Goal: Find specific page/section: Find specific page/section

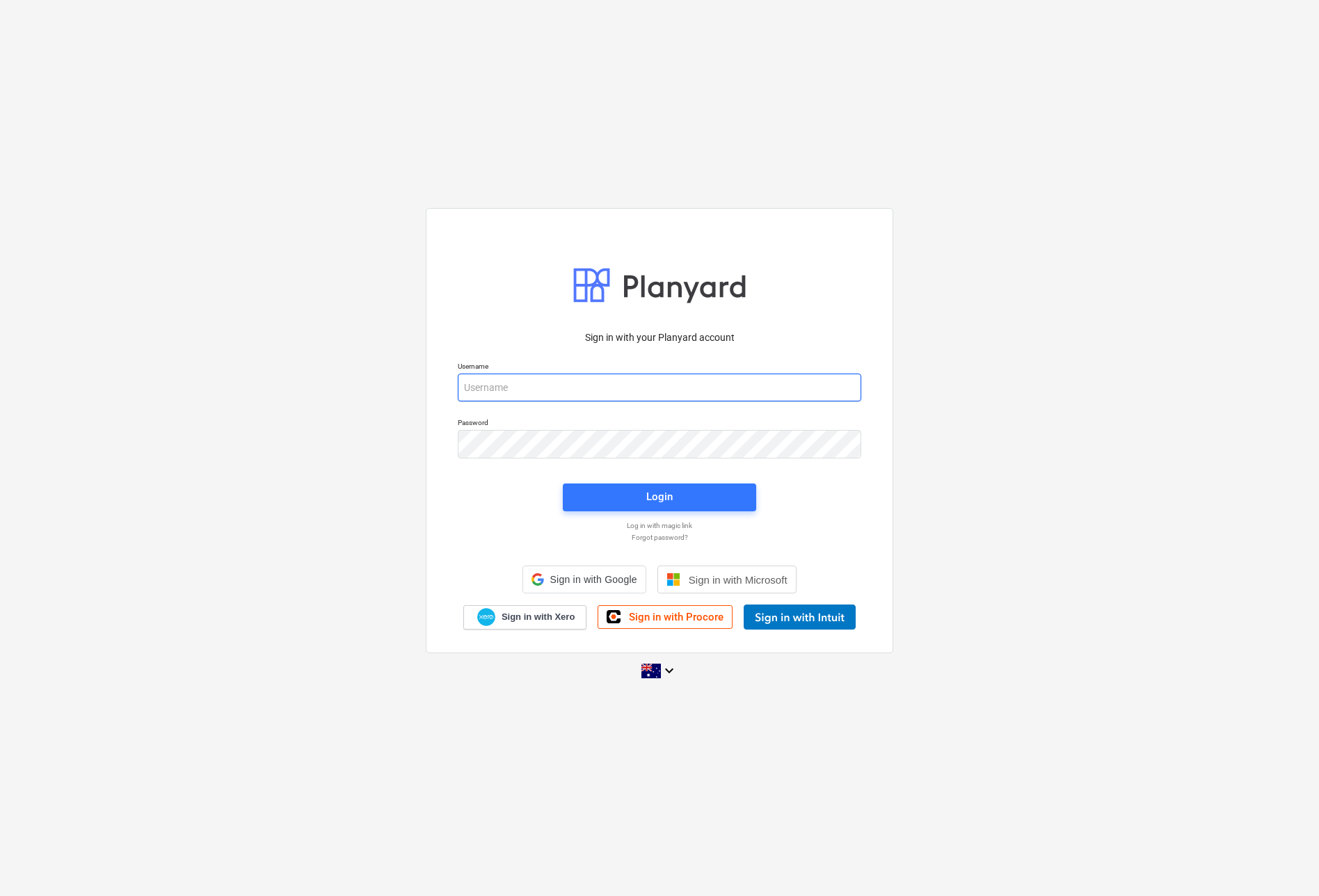
click at [561, 395] on input "email" at bounding box center [659, 387] width 403 height 28
paste input "00015435"
type input "00015435"
click at [0, 895] on com-1password-button at bounding box center [0, 896] width 0 height 0
type input "[EMAIL_ADDRESS][DOMAIN_NAME]"
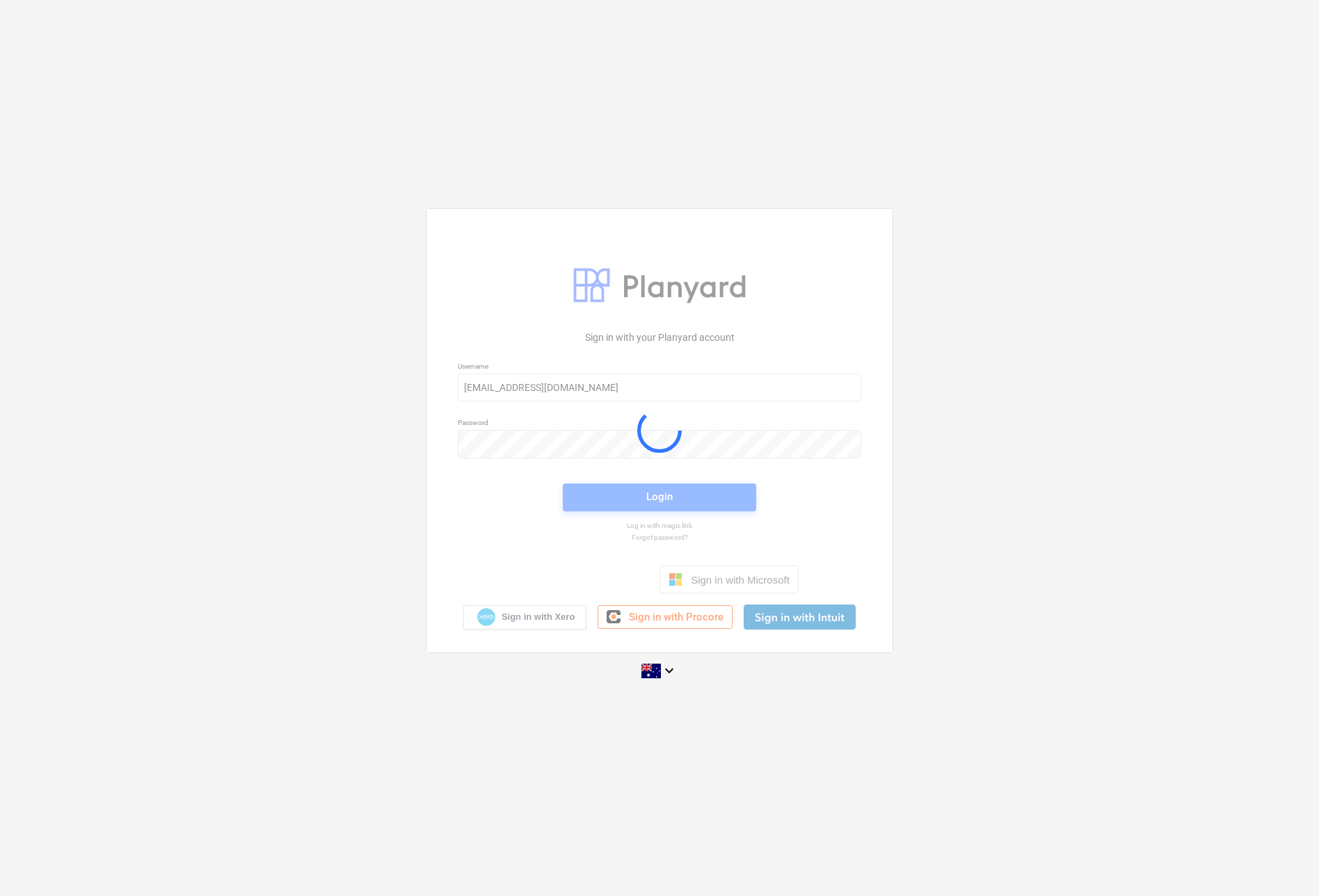
click at [604, 497] on div at bounding box center [660, 431] width 466 height 444
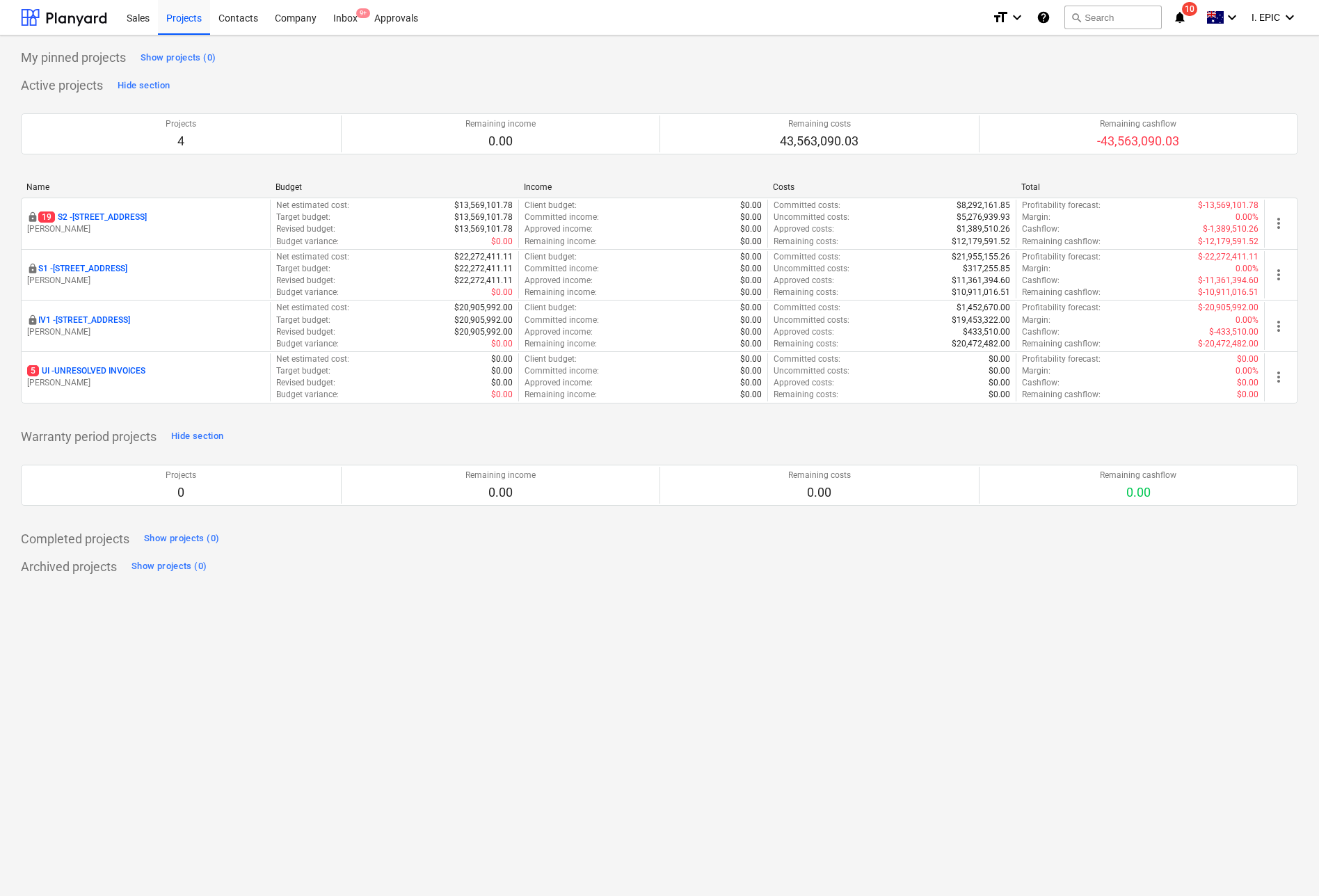
click at [554, 645] on div "My pinned projects Show projects (0) Active projects Hide section Projects 4 Re…" at bounding box center [660, 465] width 1319 height 861
click at [1079, 20] on span "search" at bounding box center [1076, 17] width 11 height 11
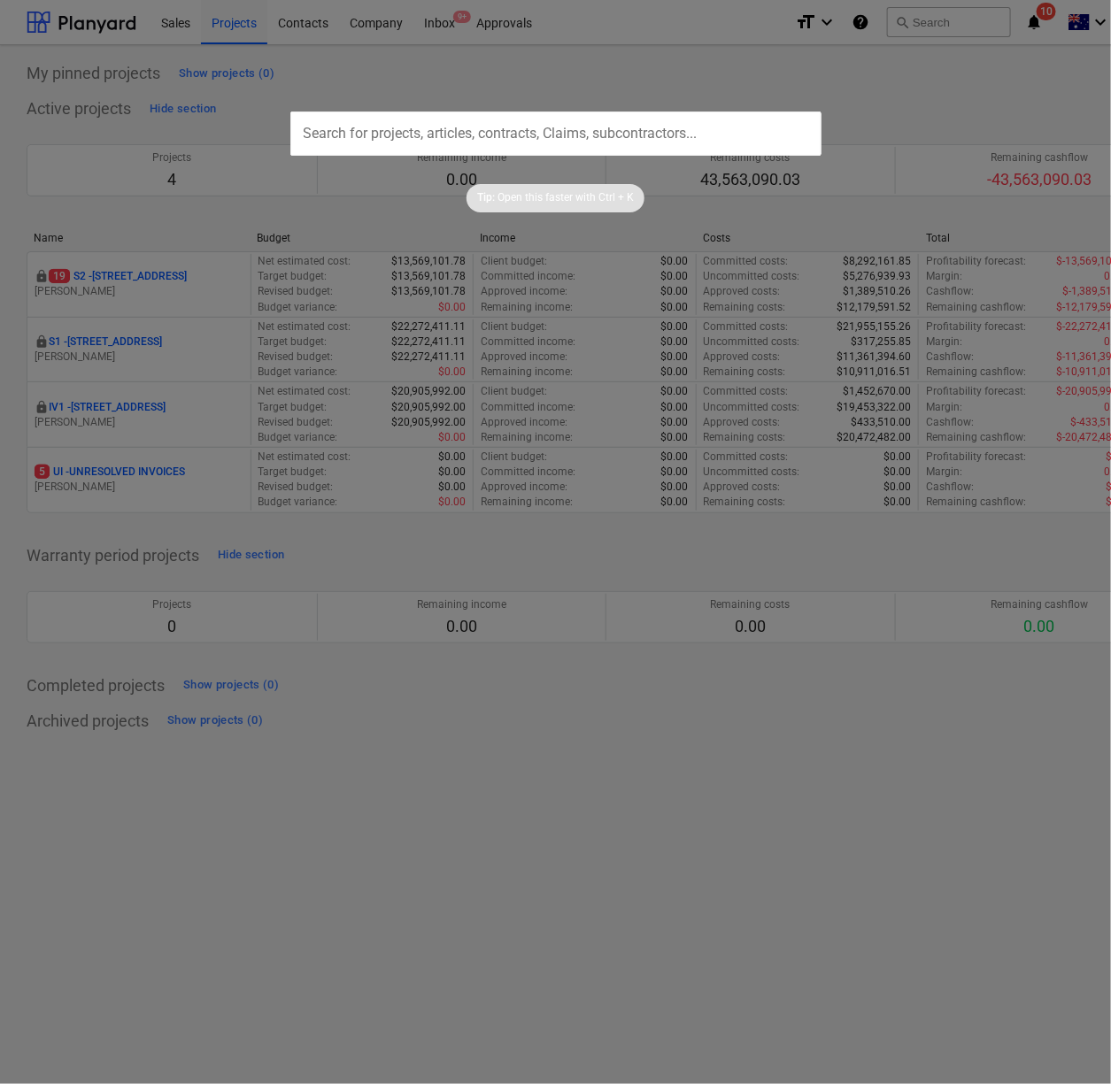
click at [680, 120] on input "text" at bounding box center [555, 134] width 531 height 44
paste input "00015435"
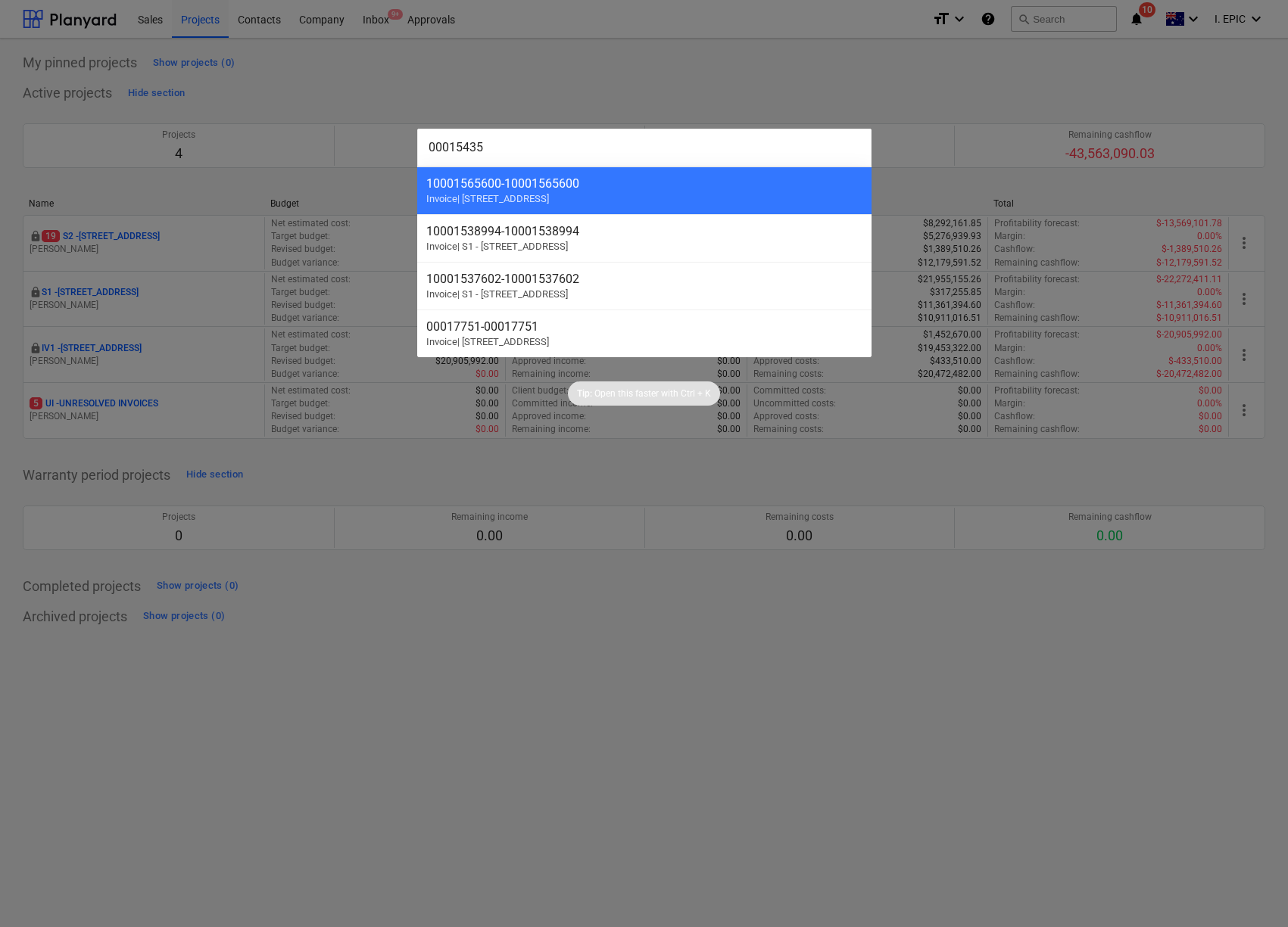
drag, startPoint x: 551, startPoint y: 145, endPoint x: 236, endPoint y: 122, distance: 315.8
click at [236, 122] on div "00015435 10001565600 - 10001565600 Invoice | S2 - [GEOGRAPHIC_DATA] 10001538994…" at bounding box center [644, 464] width 1288 height 927
drag, startPoint x: 450, startPoint y: 145, endPoint x: 384, endPoint y: 135, distance: 66.8
click at [384, 135] on div "00015435 10001565600 - 10001565600 Invoice | S2 - [GEOGRAPHIC_DATA] 10001538994…" at bounding box center [644, 464] width 1288 height 927
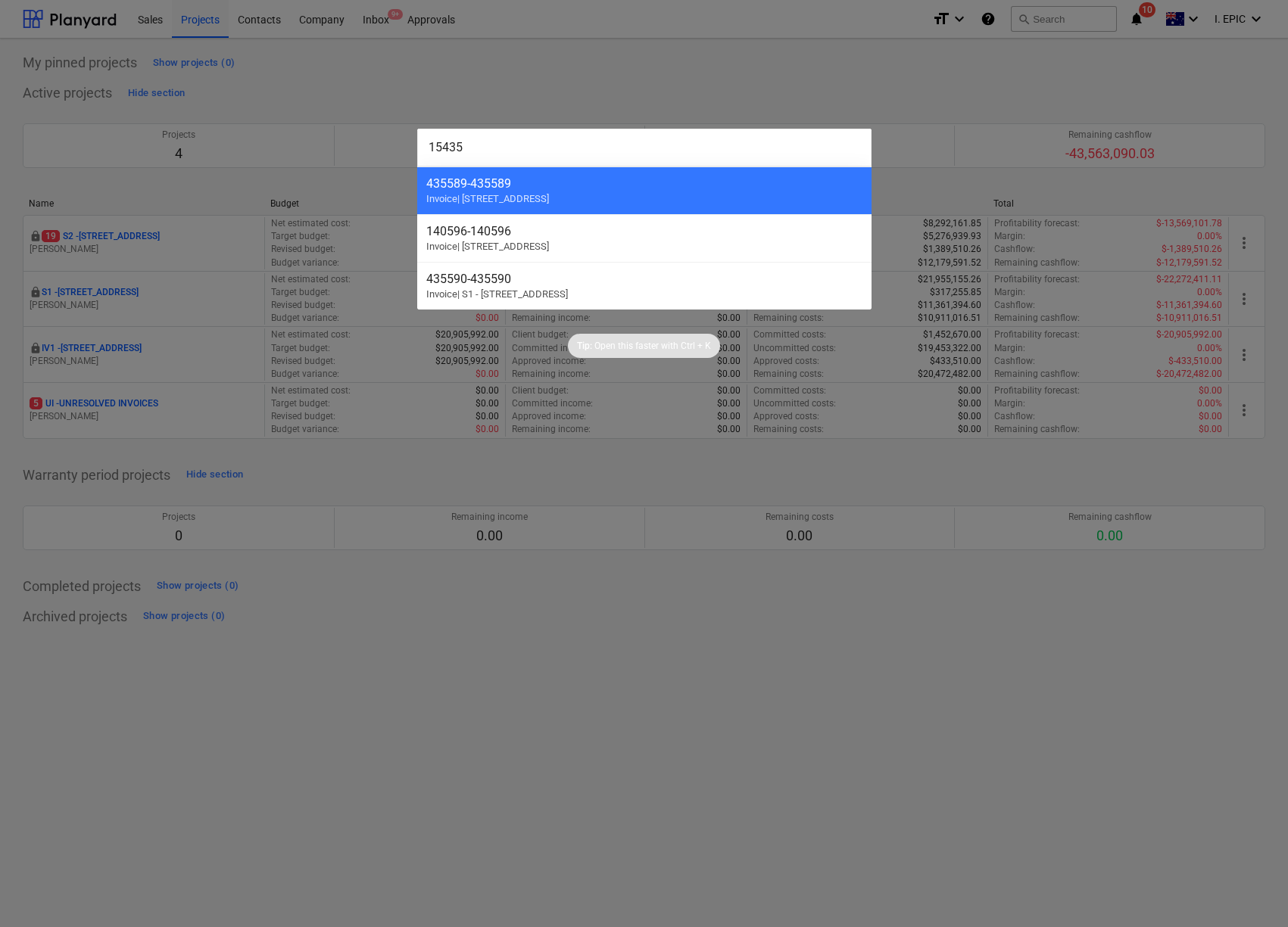
type input "15435"
click at [1026, 84] on div at bounding box center [644, 464] width 1288 height 927
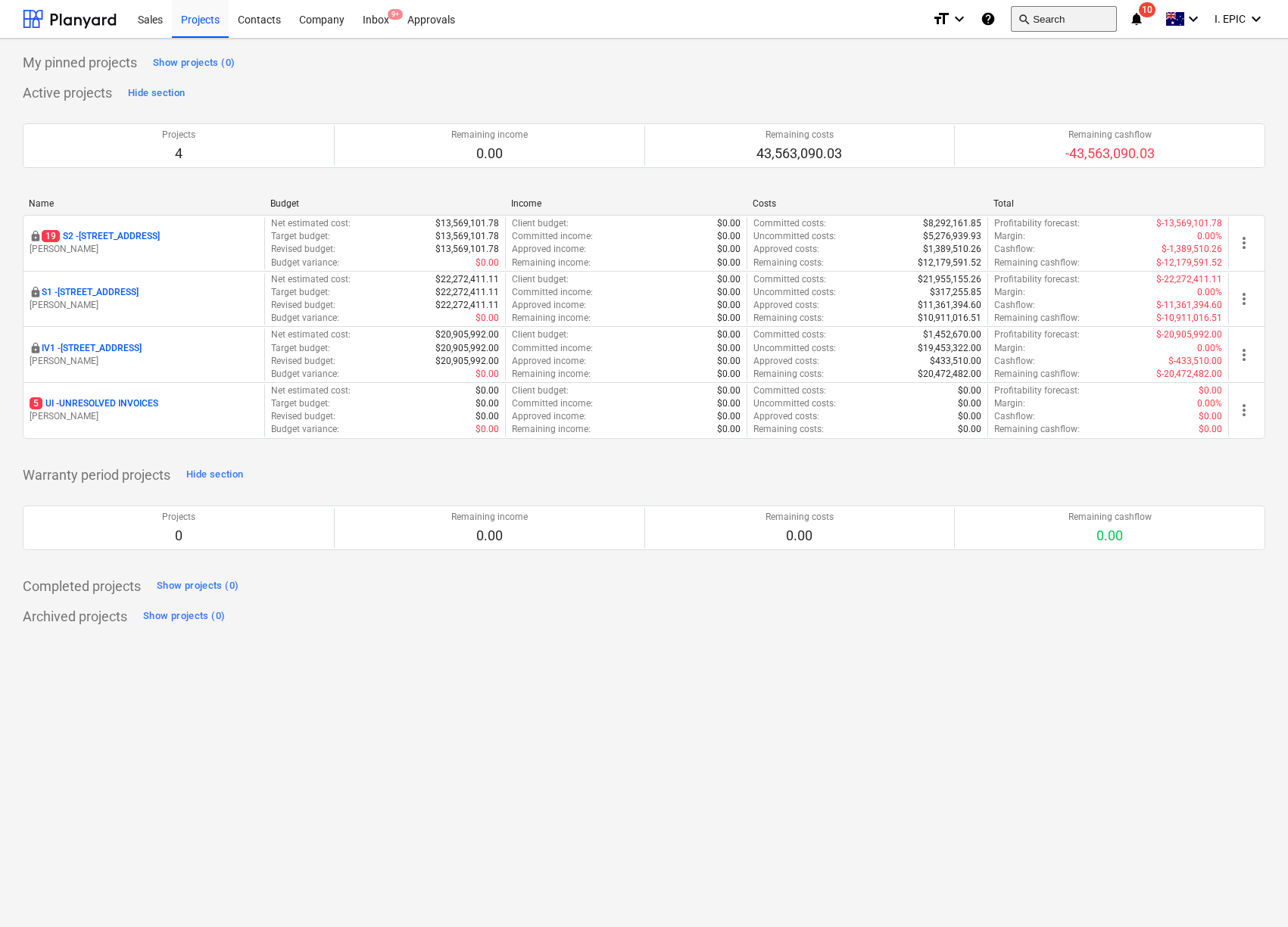
click at [1059, 21] on button "search Search" at bounding box center [1064, 19] width 106 height 26
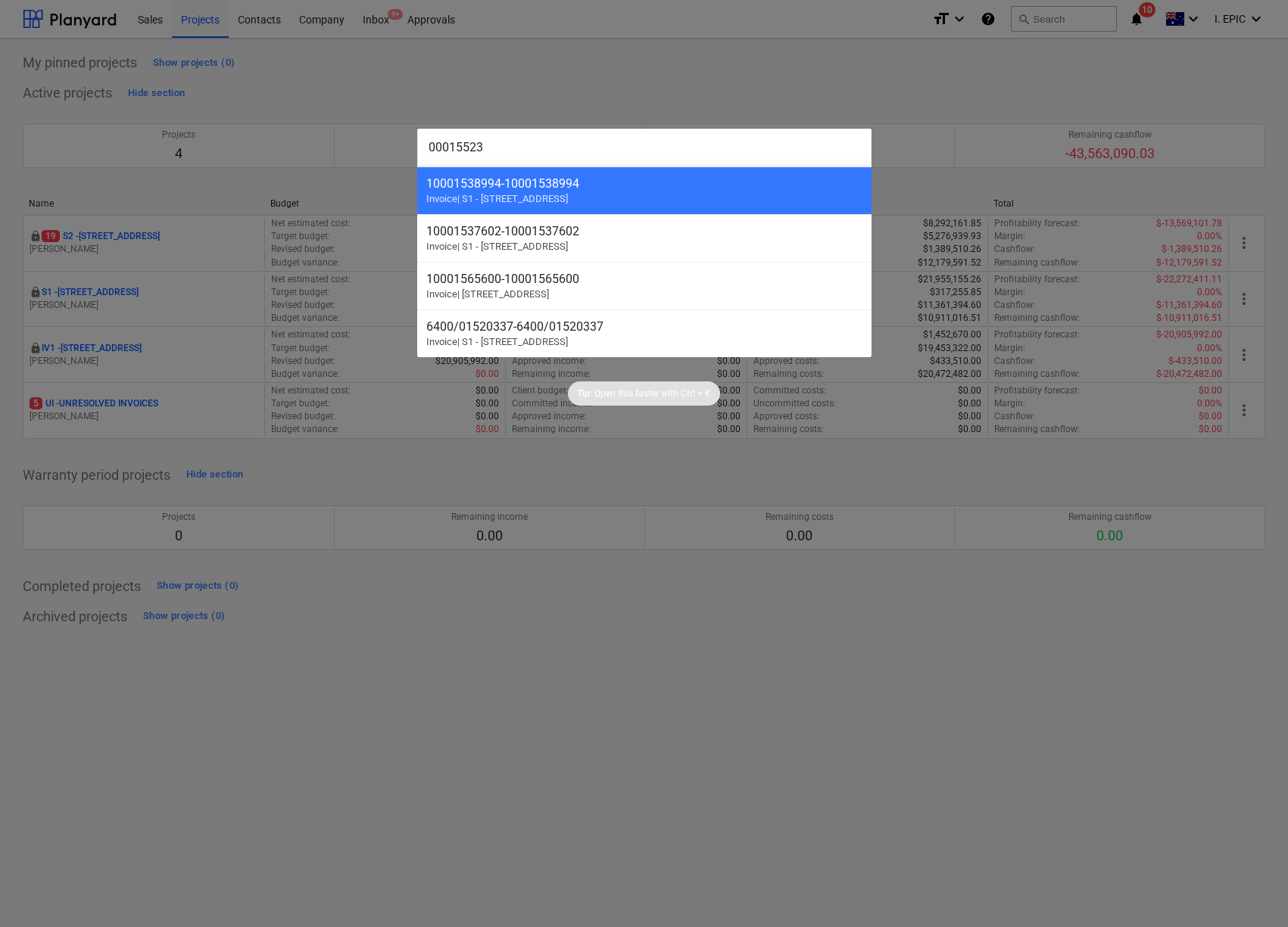
drag, startPoint x: 446, startPoint y: 152, endPoint x: 412, endPoint y: 148, distance: 34.2
click at [412, 148] on div "00015523 10001538994 - 10001538994 Invoice | S1 - [GEOGRAPHIC_DATA] - 100015376…" at bounding box center [644, 464] width 1288 height 927
type input "15523"
click at [354, 746] on div at bounding box center [644, 464] width 1288 height 927
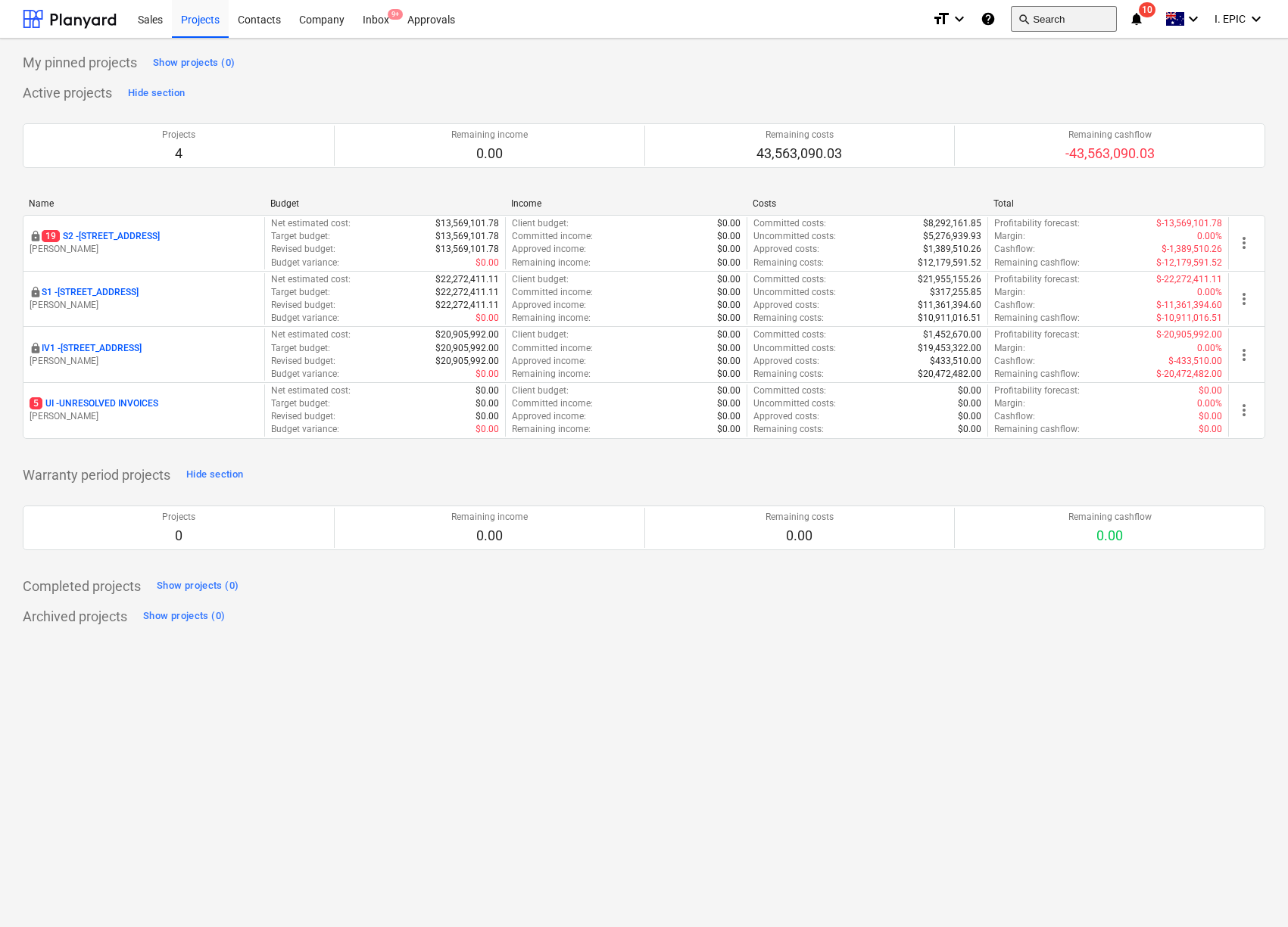
click at [1037, 26] on button "search Search" at bounding box center [1064, 19] width 106 height 26
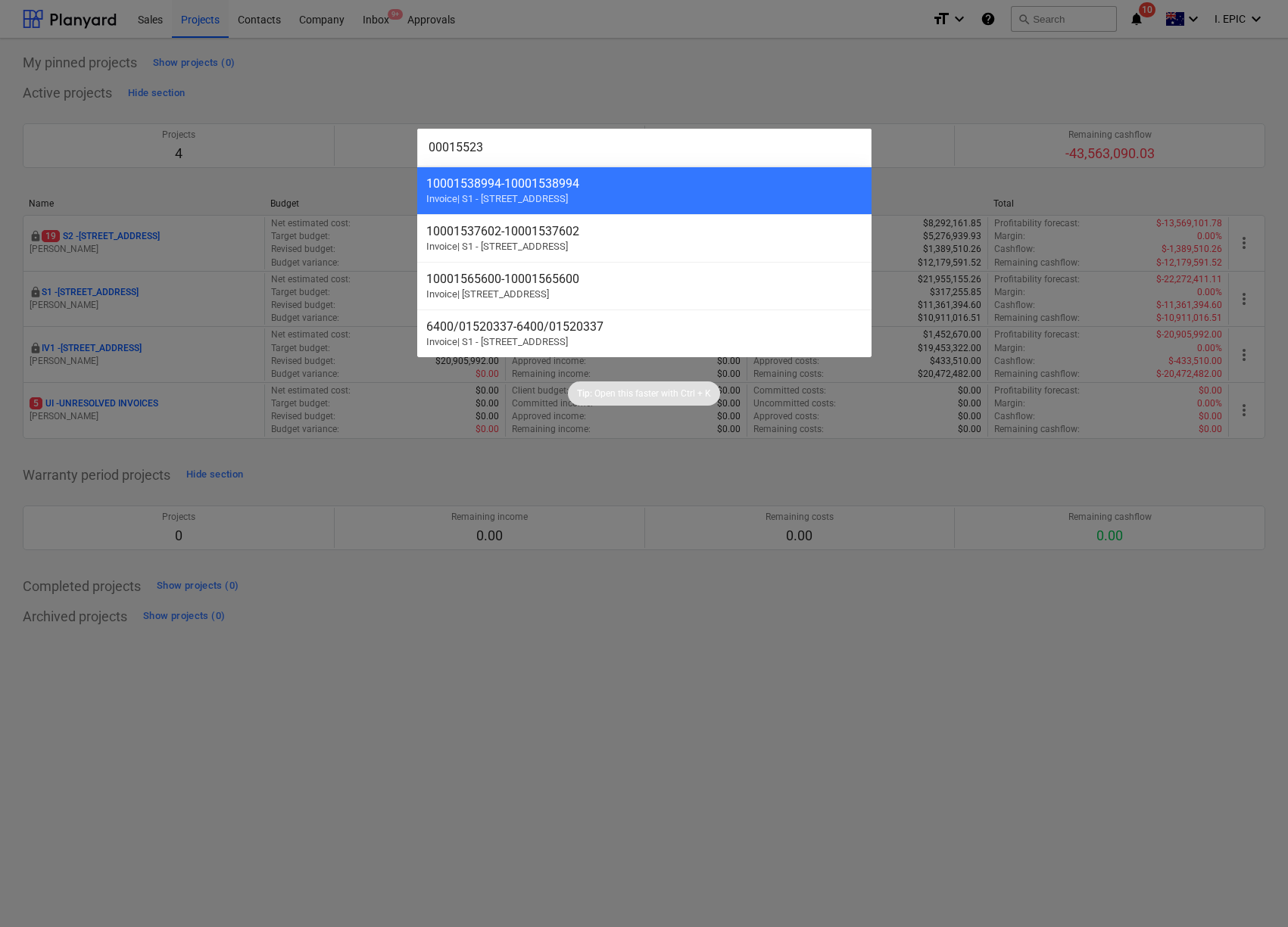
drag, startPoint x: 450, startPoint y: 144, endPoint x: 388, endPoint y: 149, distance: 62.2
click at [388, 149] on div "00015523 10001538994 - 10001538994 Invoice | S1 - [GEOGRAPHIC_DATA] - 100015376…" at bounding box center [644, 464] width 1288 height 927
type input "15523"
click at [1025, 42] on div at bounding box center [644, 464] width 1288 height 927
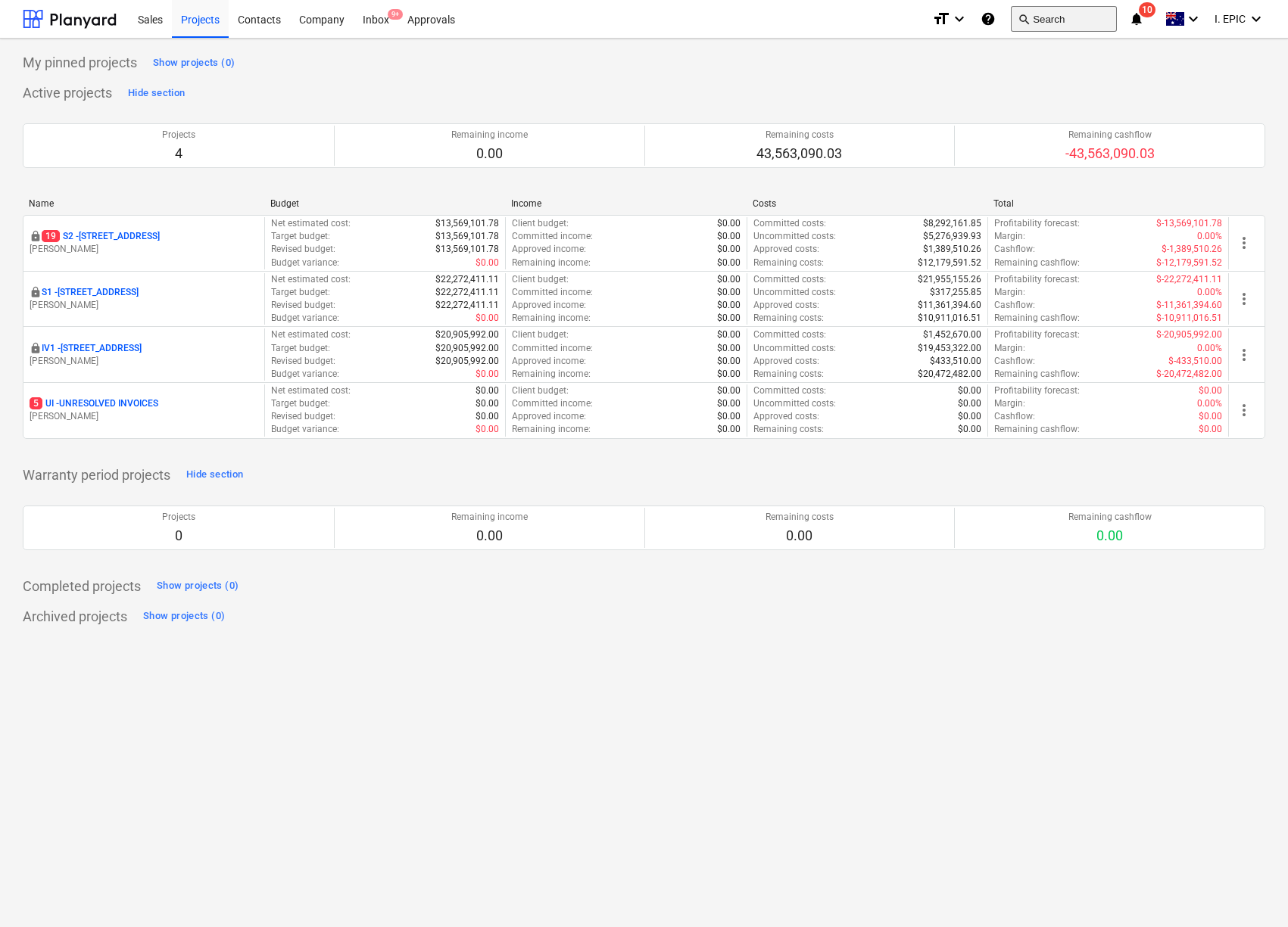
click at [1031, 18] on button "search Search" at bounding box center [1064, 19] width 106 height 26
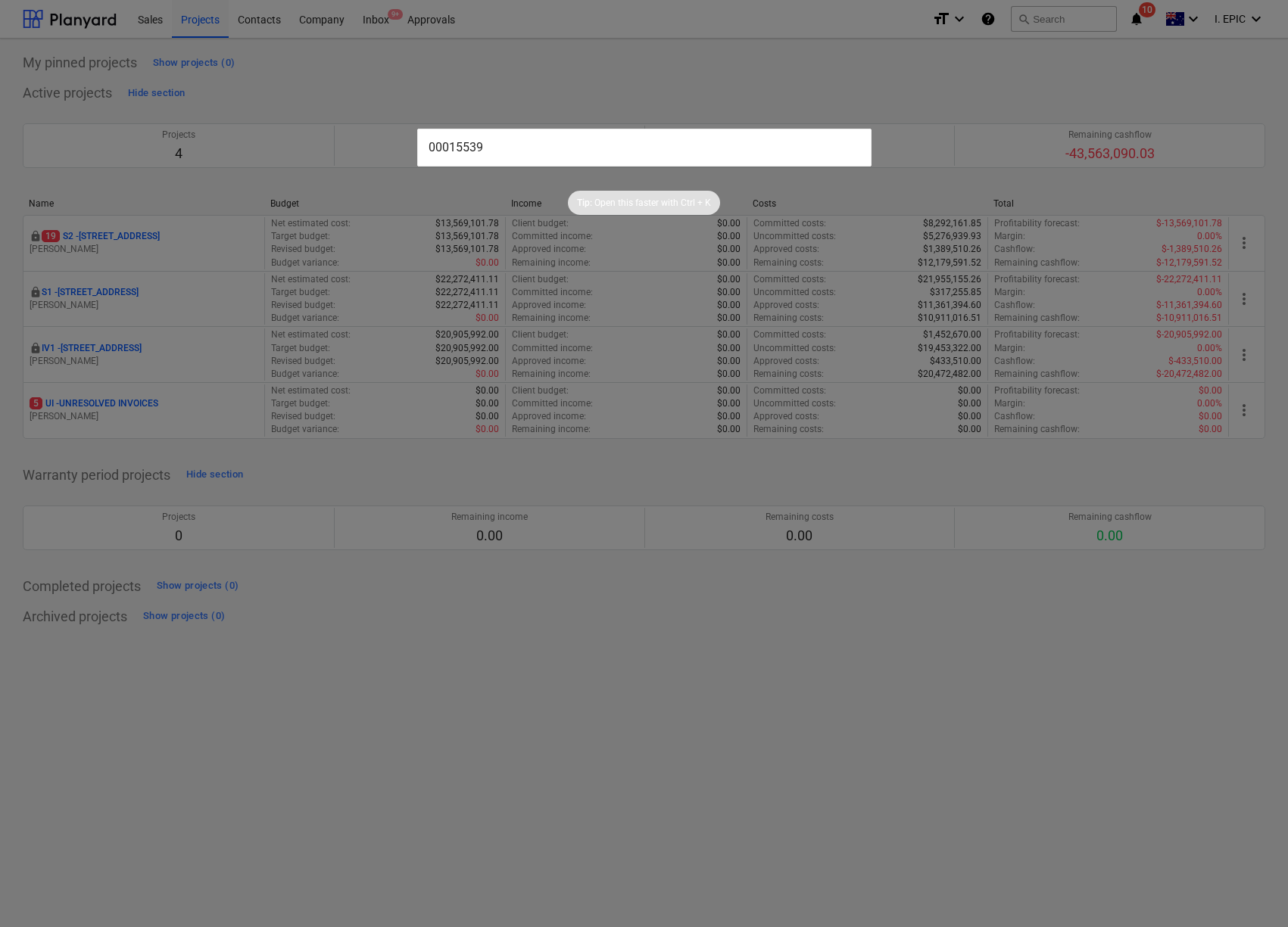
drag, startPoint x: 488, startPoint y: 146, endPoint x: 614, endPoint y: 152, distance: 126.1
click at [614, 152] on input "00015539" at bounding box center [644, 147] width 454 height 38
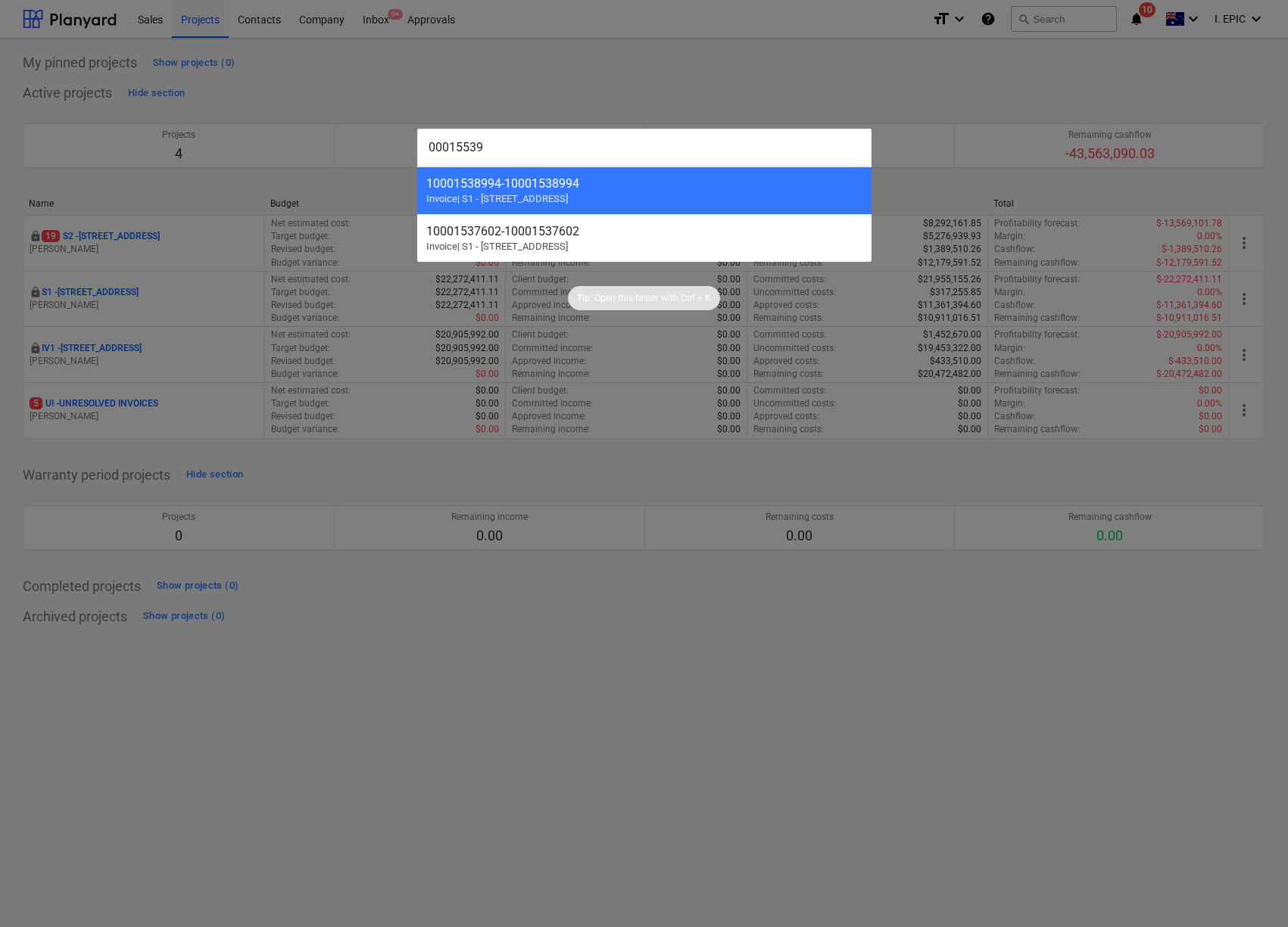
type input "00015539"
click at [634, 723] on div at bounding box center [644, 464] width 1288 height 927
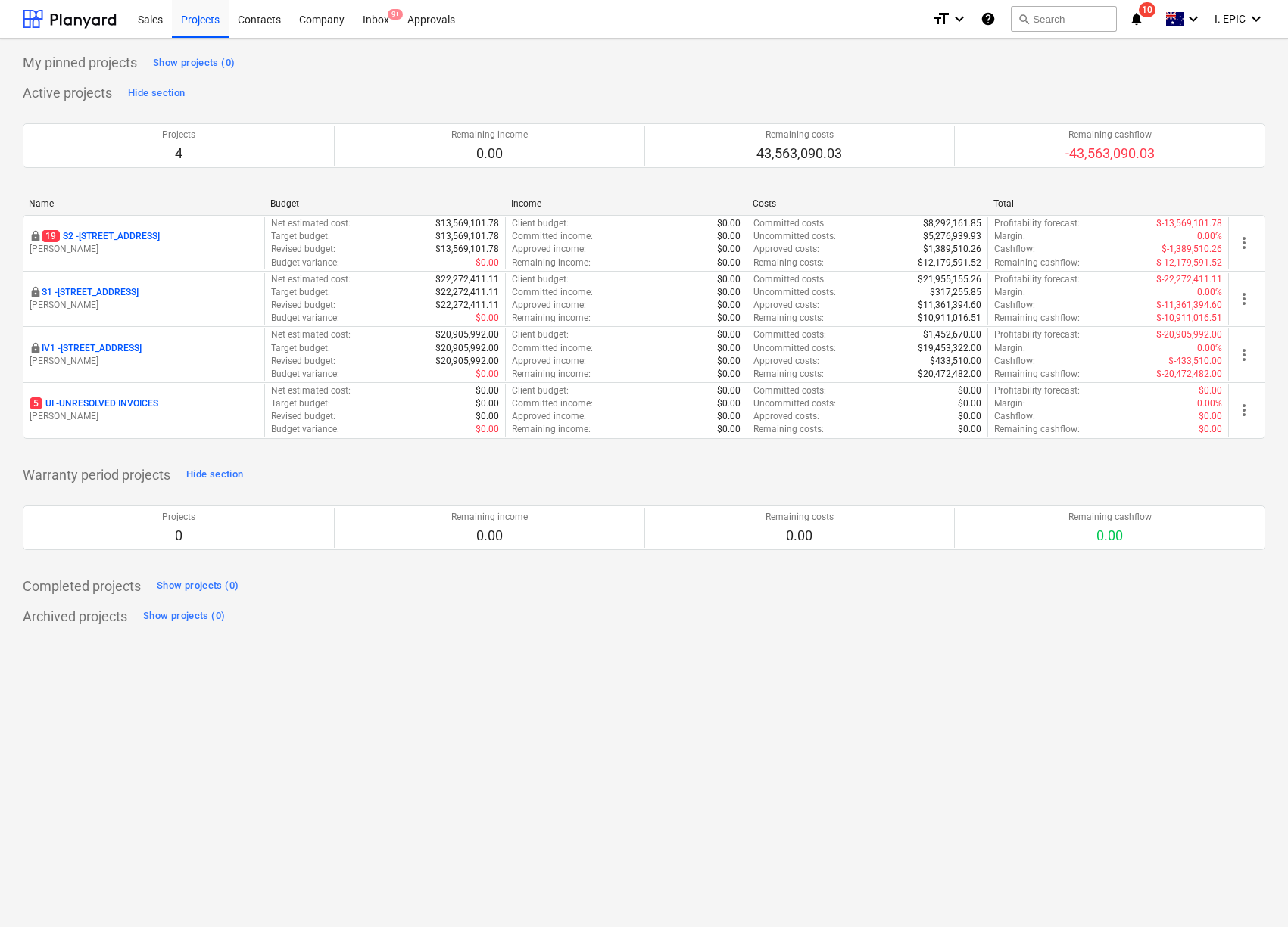
click at [1125, 752] on div "My pinned projects Show projects (0) Active projects Hide section Projects 4 Re…" at bounding box center [644, 482] width 1288 height 889
click at [375, 26] on div "Inbox 9+" at bounding box center [375, 18] width 44 height 38
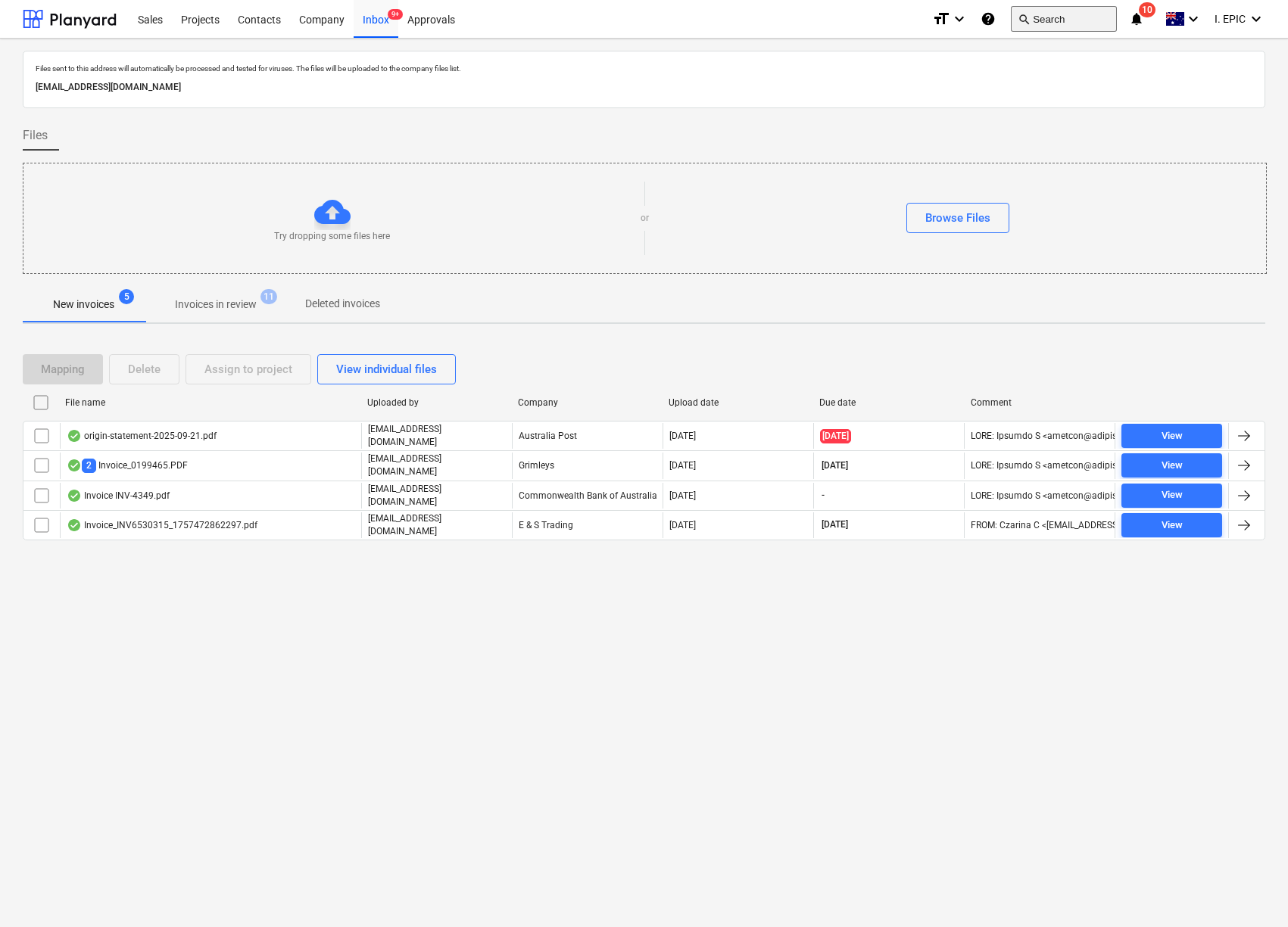
click at [1072, 12] on button "search Search" at bounding box center [1064, 19] width 106 height 26
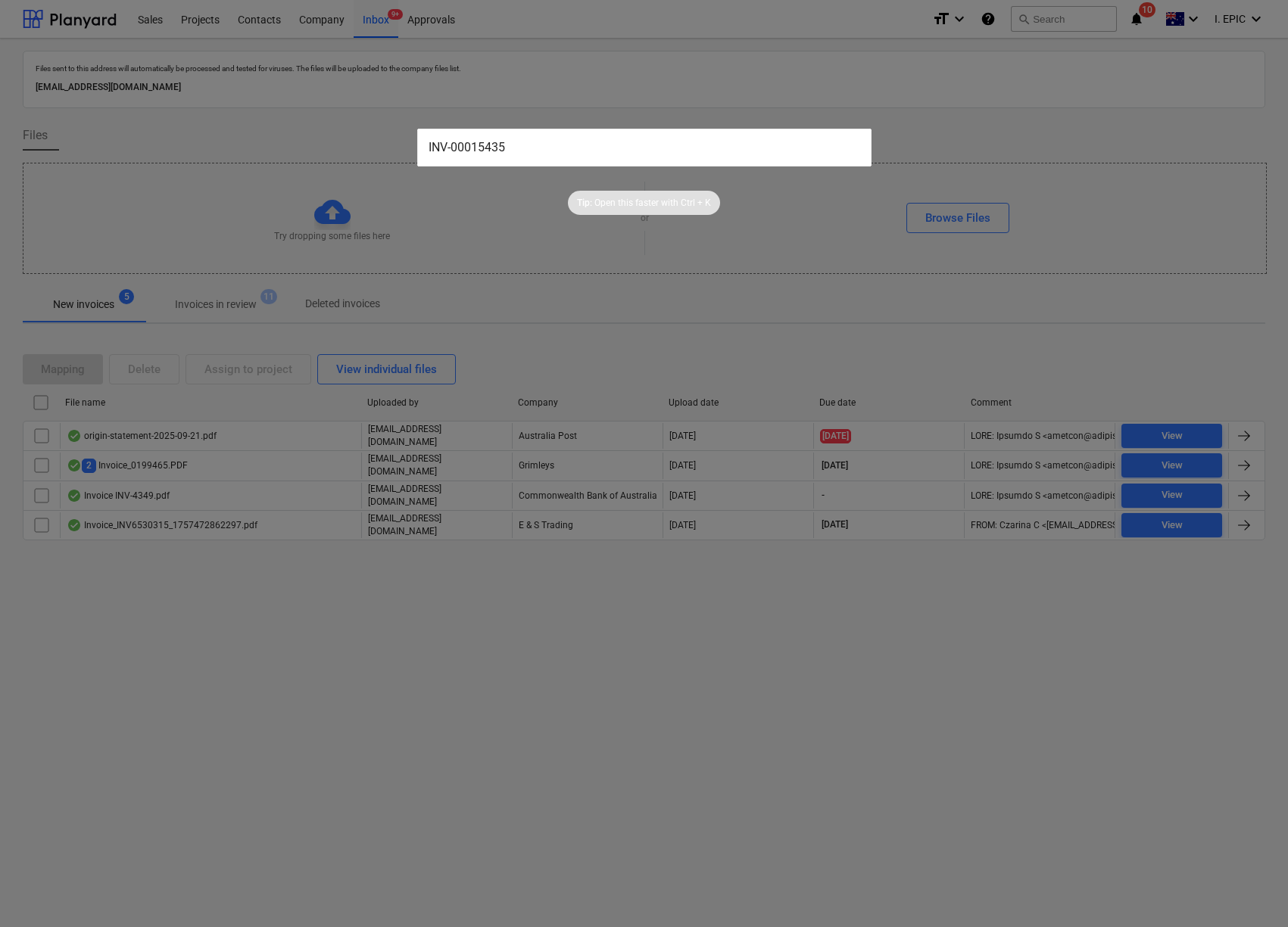
type input "INV-00015435"
click at [357, 679] on div at bounding box center [644, 464] width 1288 height 927
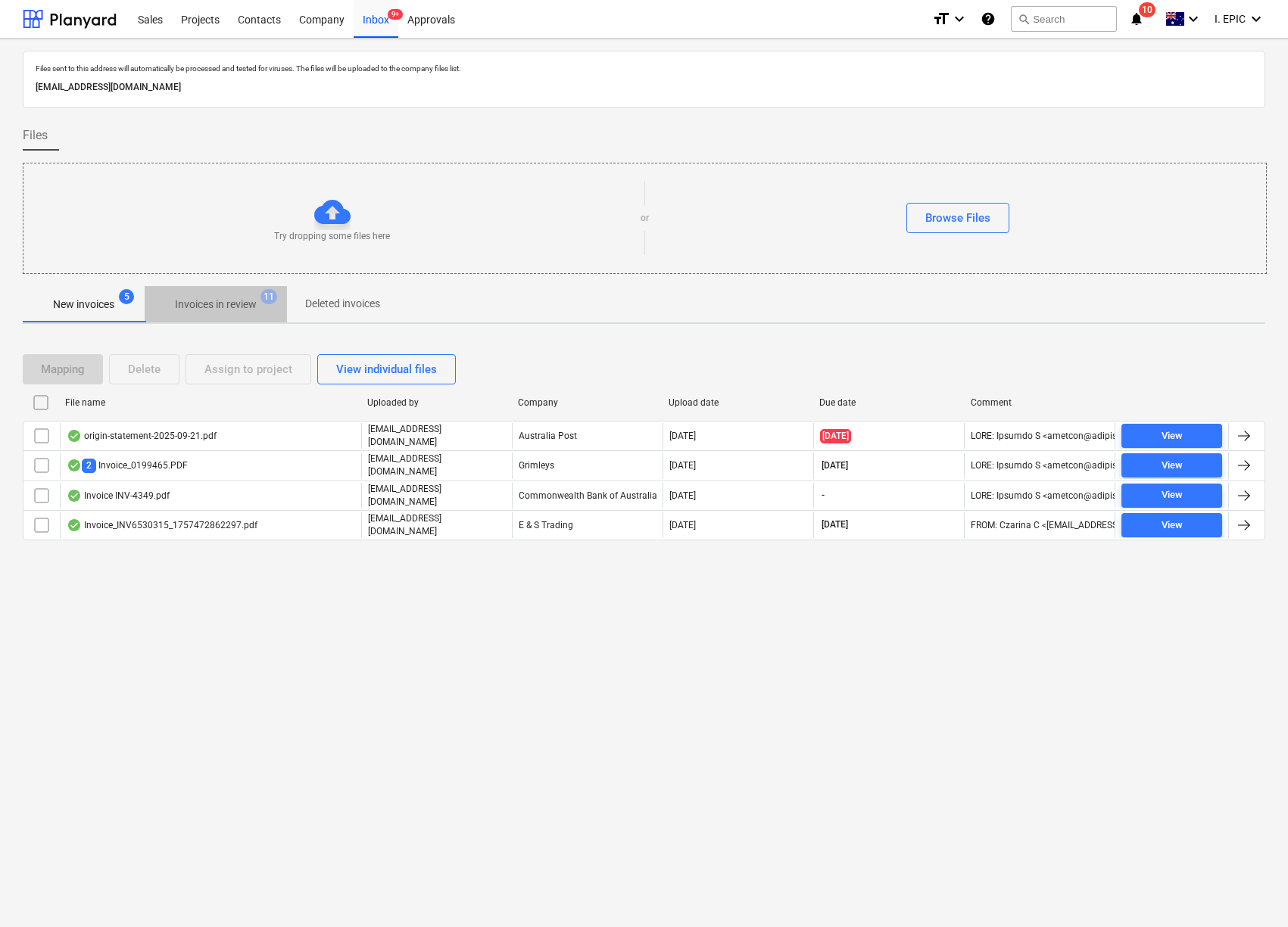
click at [234, 298] on p "Invoices in review" at bounding box center [216, 304] width 82 height 16
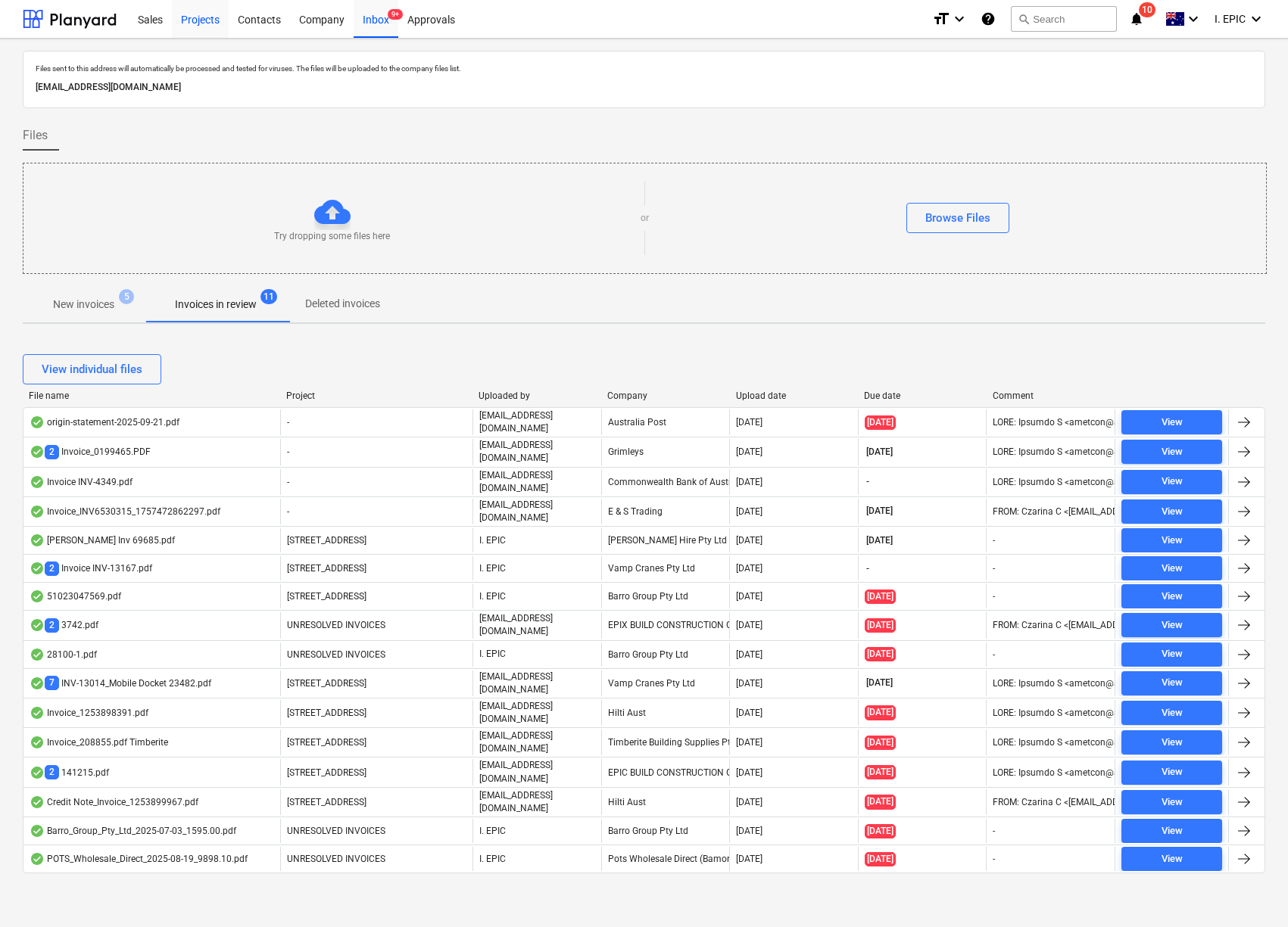
click at [181, 21] on div "Projects" at bounding box center [200, 18] width 56 height 38
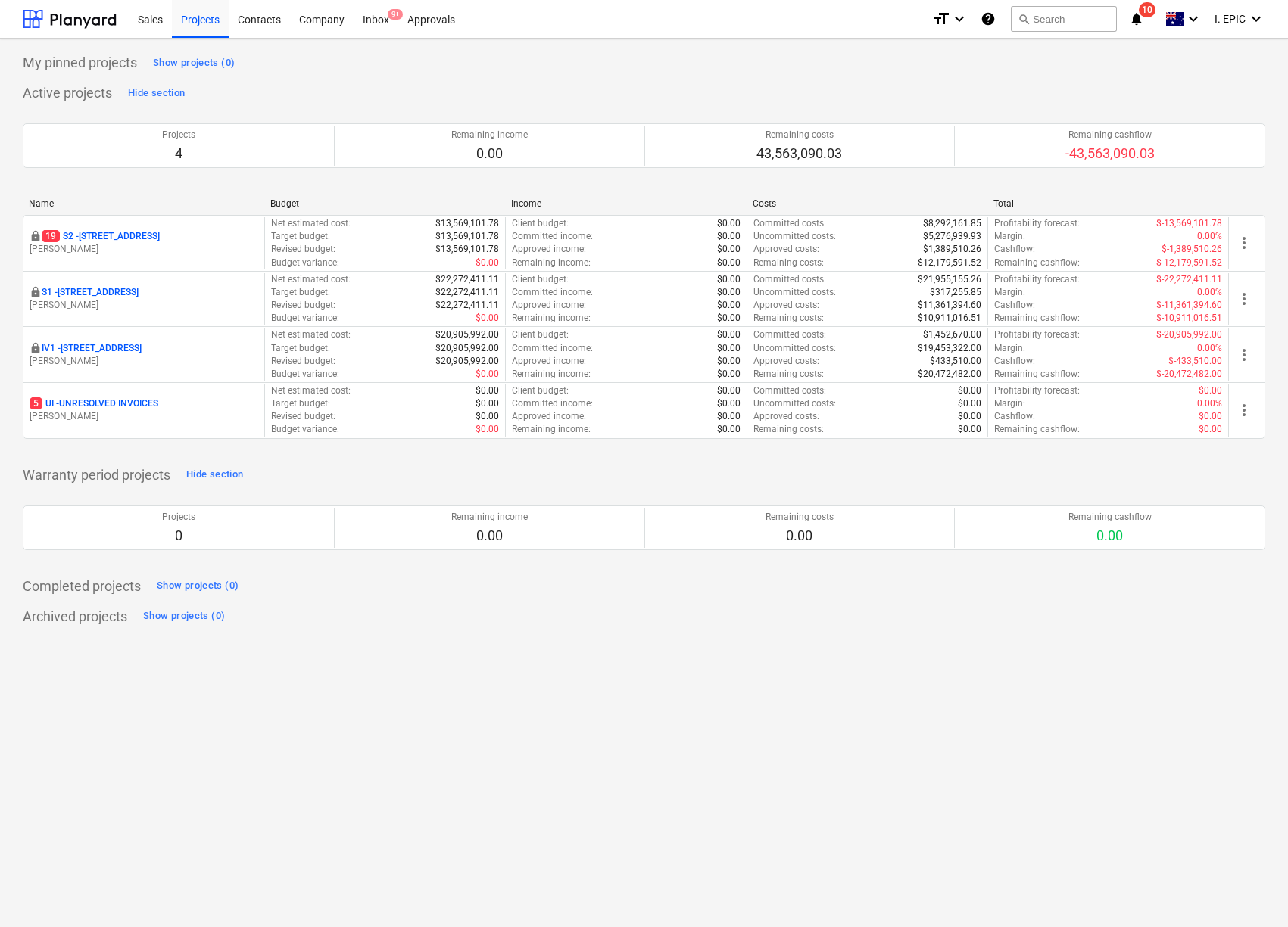
drag, startPoint x: 121, startPoint y: 239, endPoint x: 930, endPoint y: 830, distance: 1001.9
click at [930, 830] on div "My pinned projects Show projects (0) Active projects Hide section Projects 4 Re…" at bounding box center [644, 482] width 1288 height 889
click at [1041, 15] on button "search Search" at bounding box center [1064, 19] width 106 height 26
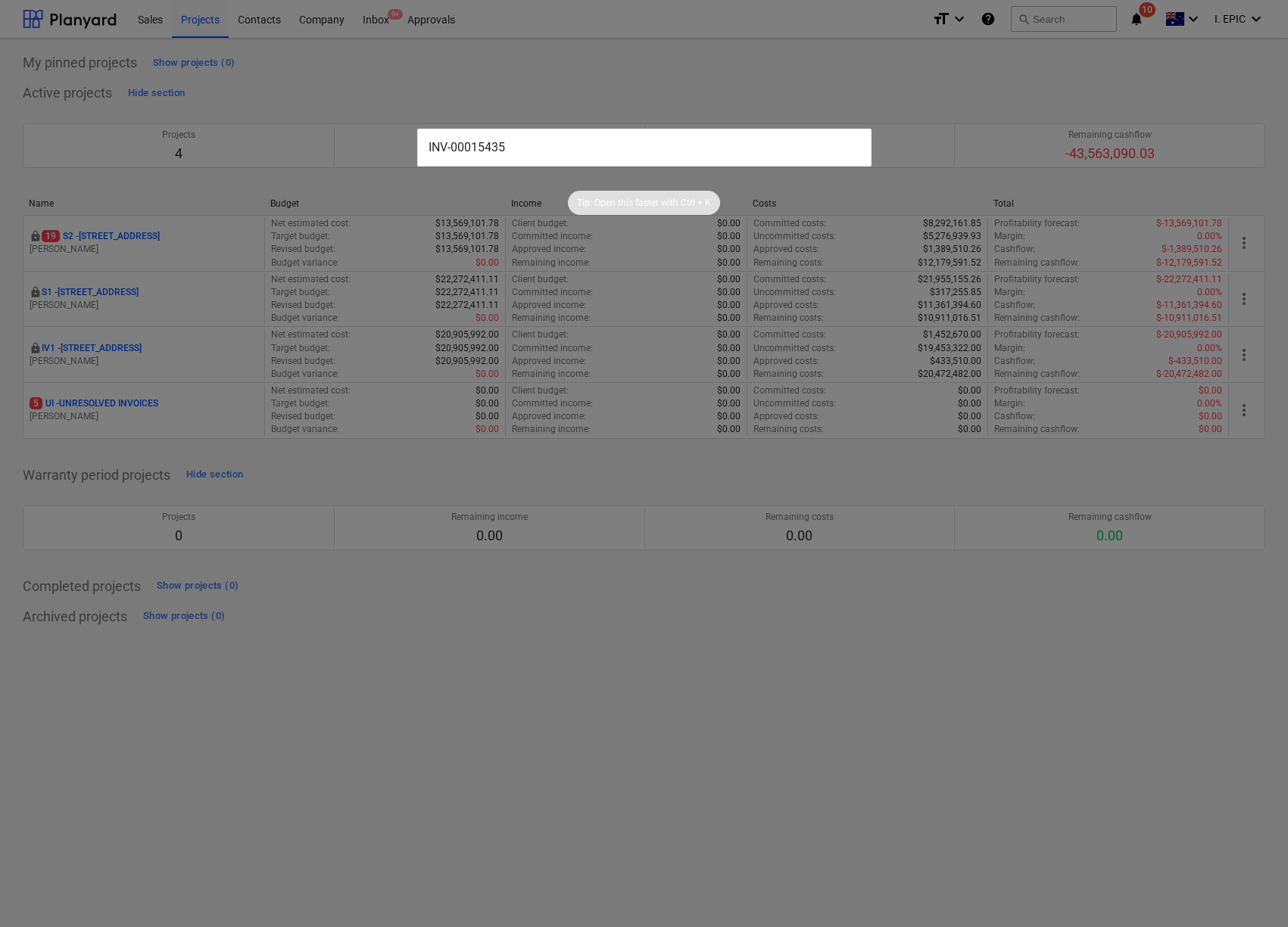
type input "INV-00015435"
click at [139, 221] on div at bounding box center [644, 464] width 1288 height 927
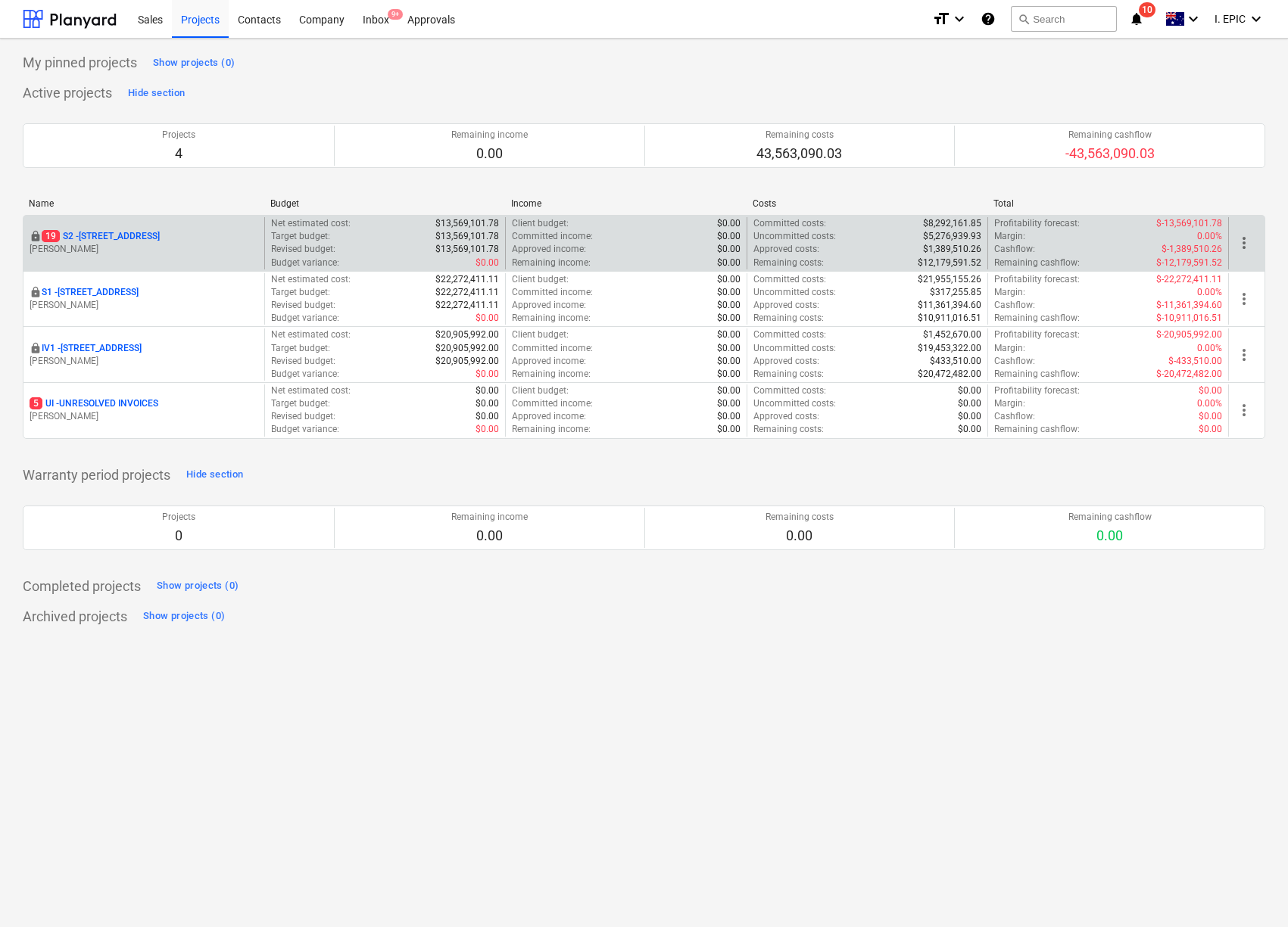
click at [155, 234] on p "[STREET_ADDRESS]" at bounding box center [101, 236] width 118 height 13
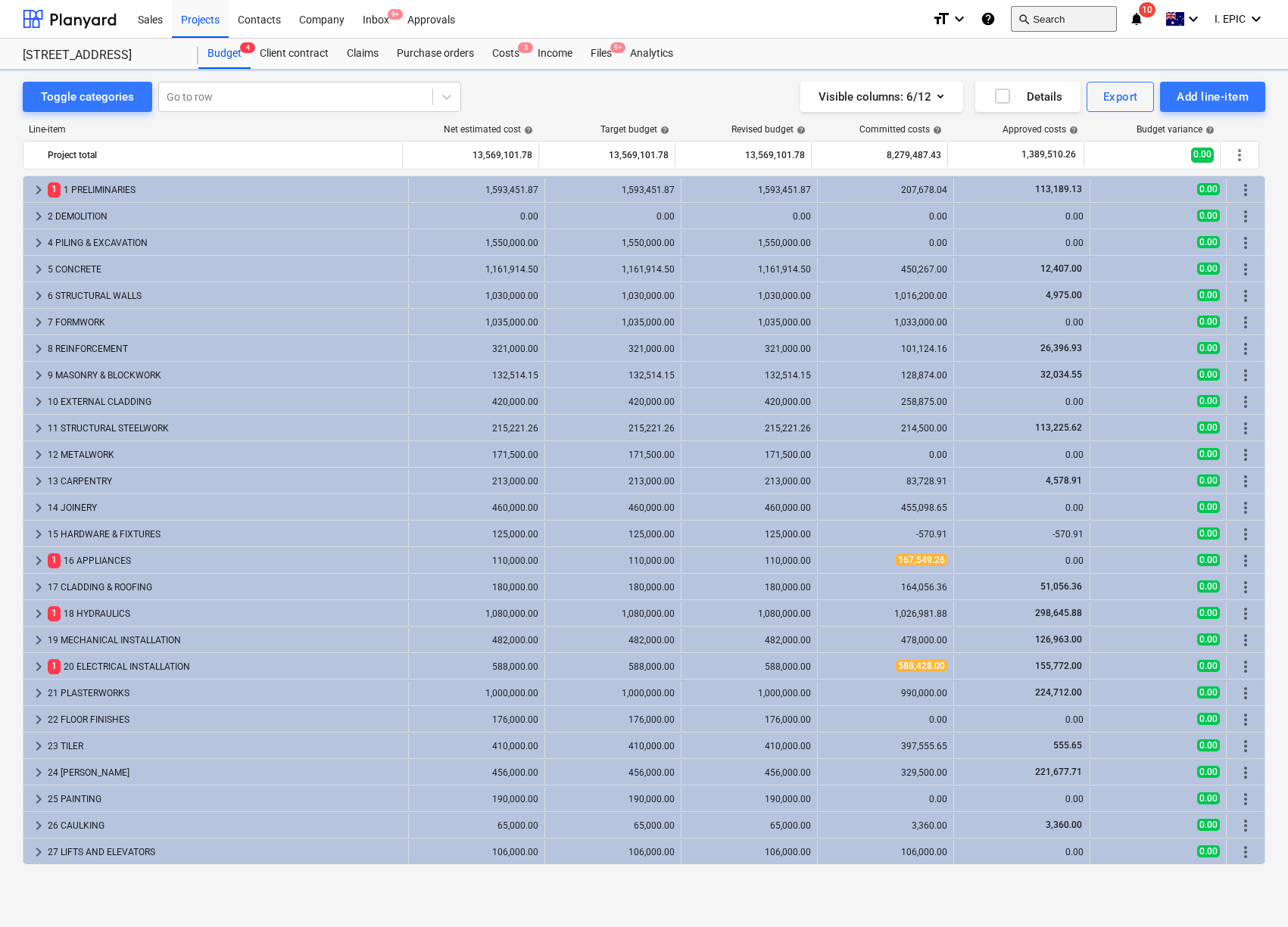
click at [1041, 21] on button "search Search" at bounding box center [1064, 19] width 106 height 26
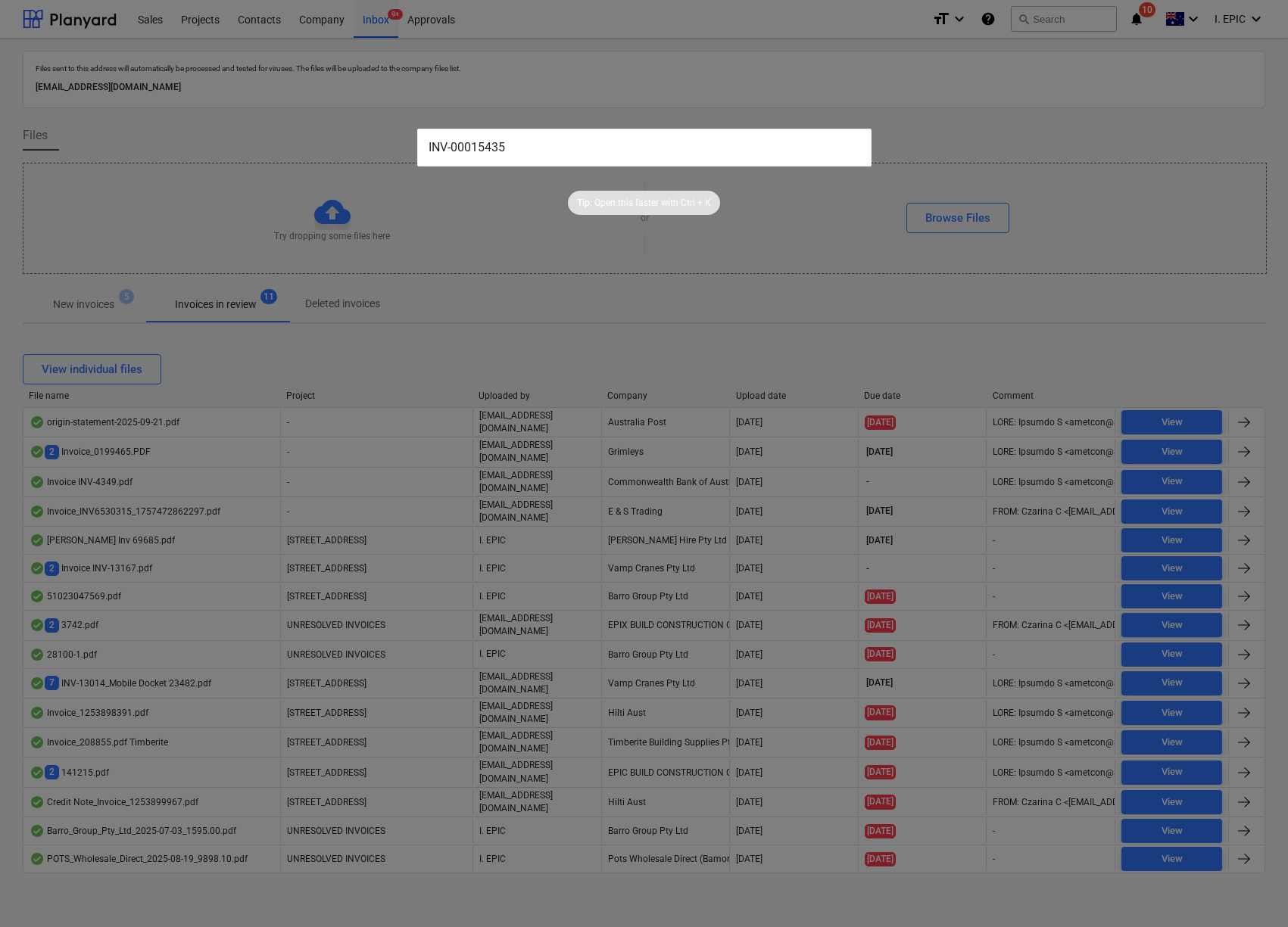
type input "INV-00015435"
click at [184, 188] on div "Tip: Open this faster with Ctrl + K" at bounding box center [644, 191] width 1288 height 49
click at [718, 201] on span "Tip: Open this faster with Ctrl + K" at bounding box center [644, 203] width 152 height 13
click at [734, 245] on div at bounding box center [644, 464] width 1288 height 927
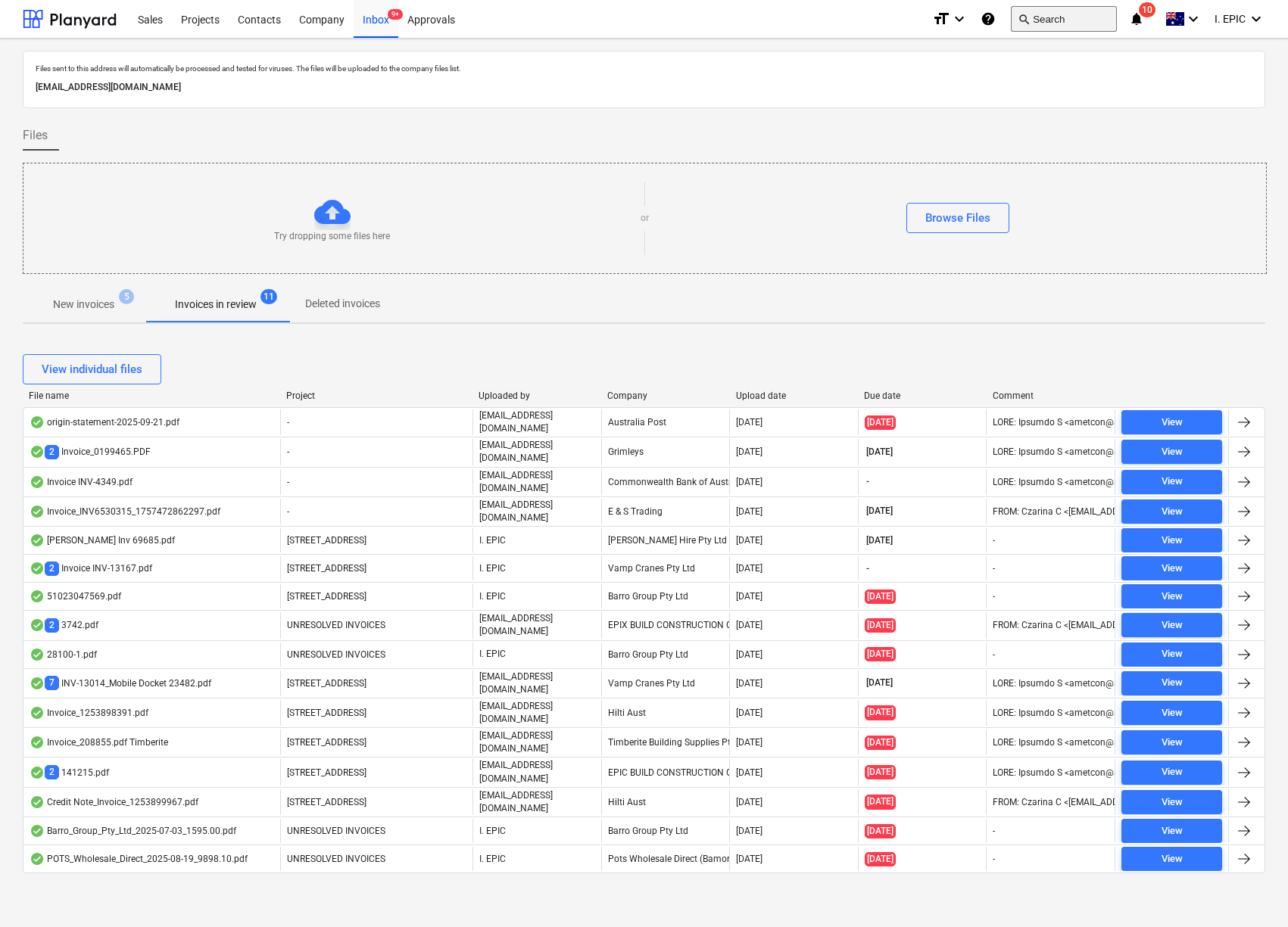
click at [1068, 25] on button "search Search" at bounding box center [1064, 19] width 106 height 26
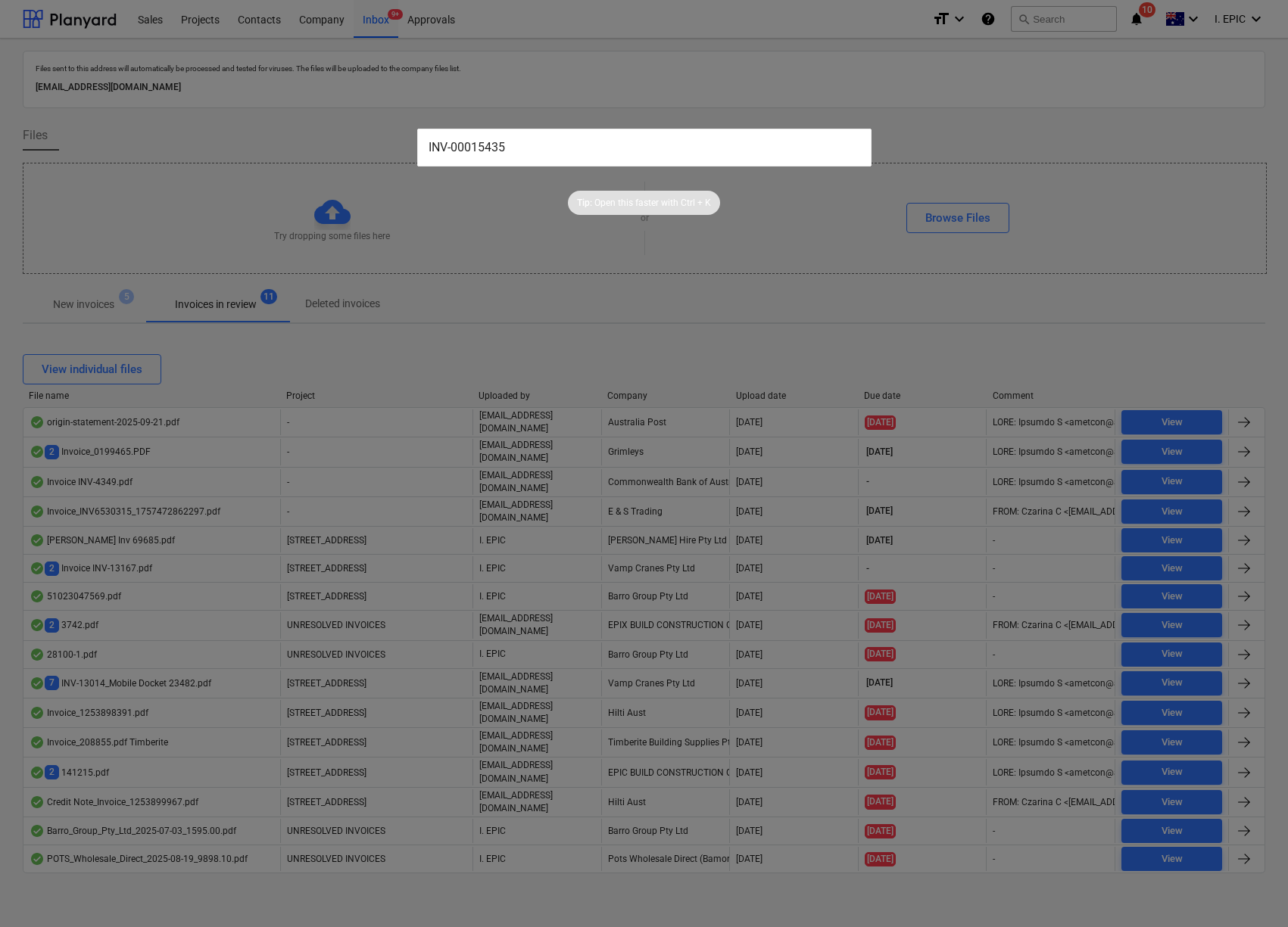
click at [1092, 168] on div "Tip: Open this faster with Ctrl + K" at bounding box center [644, 191] width 1288 height 49
drag, startPoint x: 528, startPoint y: 144, endPoint x: 269, endPoint y: 129, distance: 259.4
click at [269, 129] on div "INV-00015435 Tip: Open this faster with Ctrl + K" at bounding box center [644, 464] width 1288 height 927
paste input "523"
click at [1046, 177] on div "Tip: Open this faster with Ctrl + K" at bounding box center [644, 191] width 1288 height 49
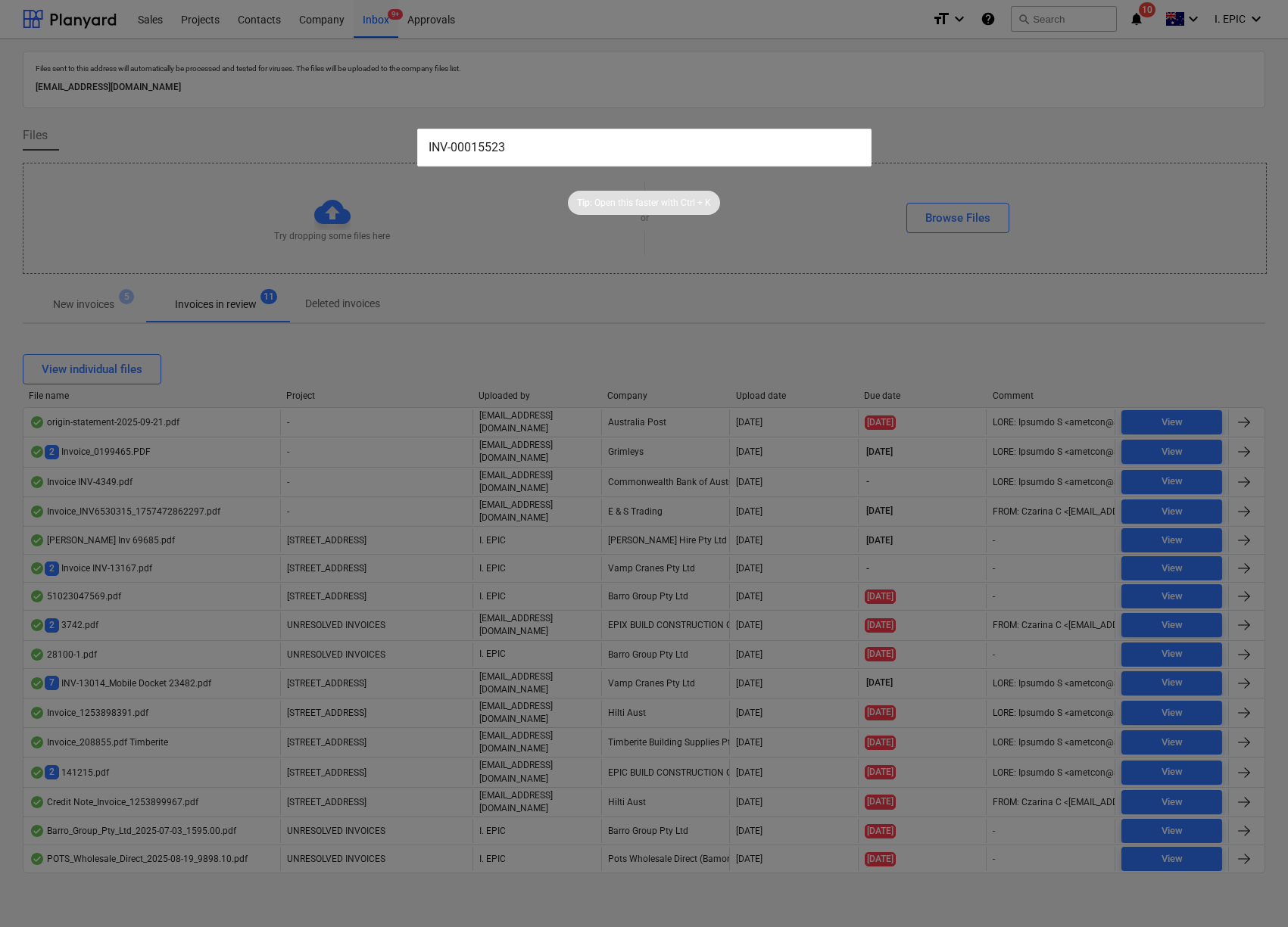
drag, startPoint x: 541, startPoint y: 151, endPoint x: 216, endPoint y: 119, distance: 326.6
click at [216, 119] on div "INV-00015523 Tip: Open this faster with Ctrl + K" at bounding box center [644, 464] width 1288 height 927
paste input "435"
drag, startPoint x: 513, startPoint y: 146, endPoint x: 348, endPoint y: 136, distance: 165.3
click at [348, 136] on div "INV-00015435 Tip: Open this faster with Ctrl + K" at bounding box center [644, 464] width 1288 height 927
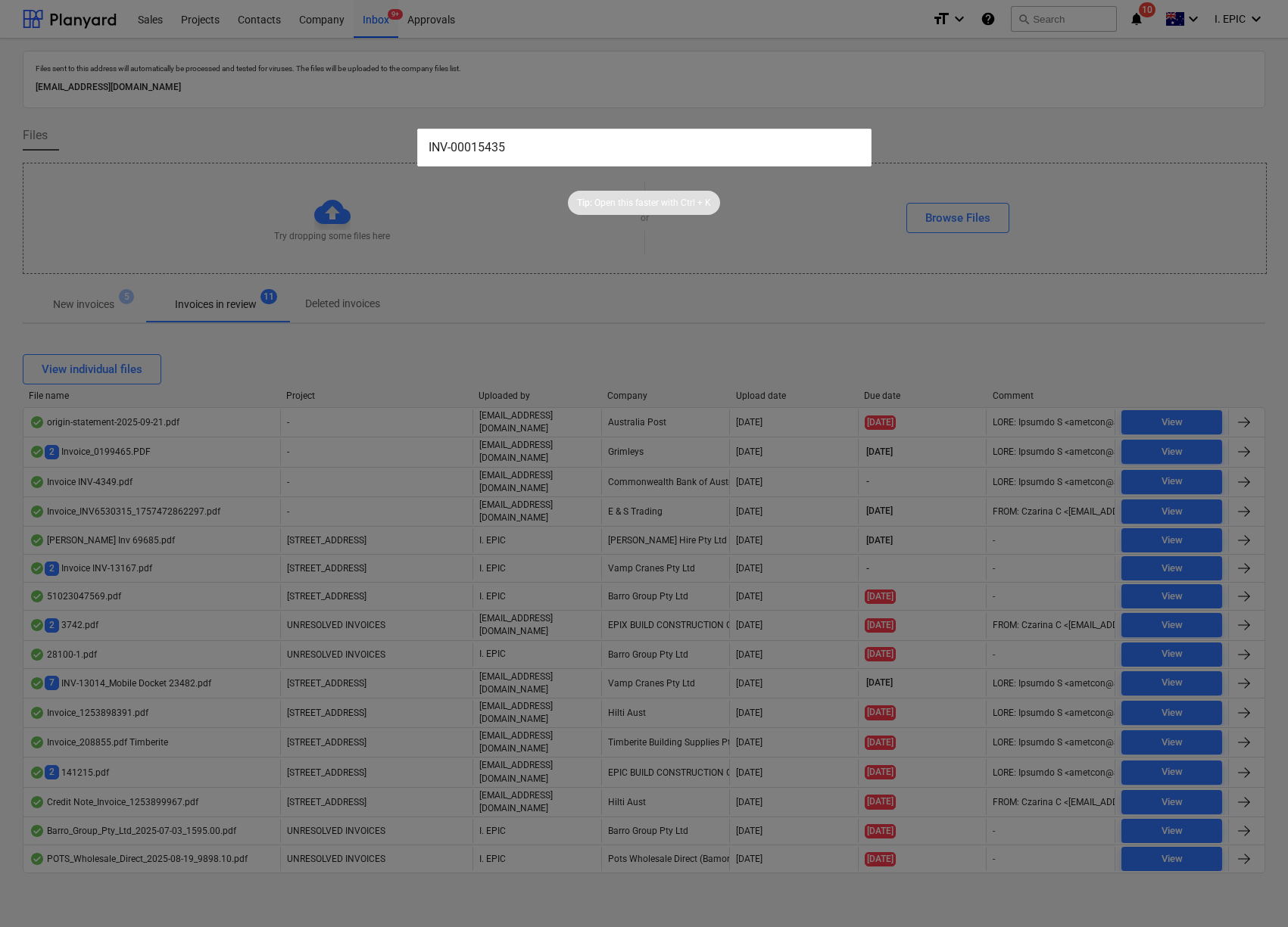
paste input "539"
drag, startPoint x: 414, startPoint y: 137, endPoint x: 310, endPoint y: 136, distance: 104.0
click at [310, 136] on div "INV-00015539 Tip: Open this faster with Ctrl + K" at bounding box center [644, 464] width 1288 height 927
paste input "23"
type input "INV-00015523"
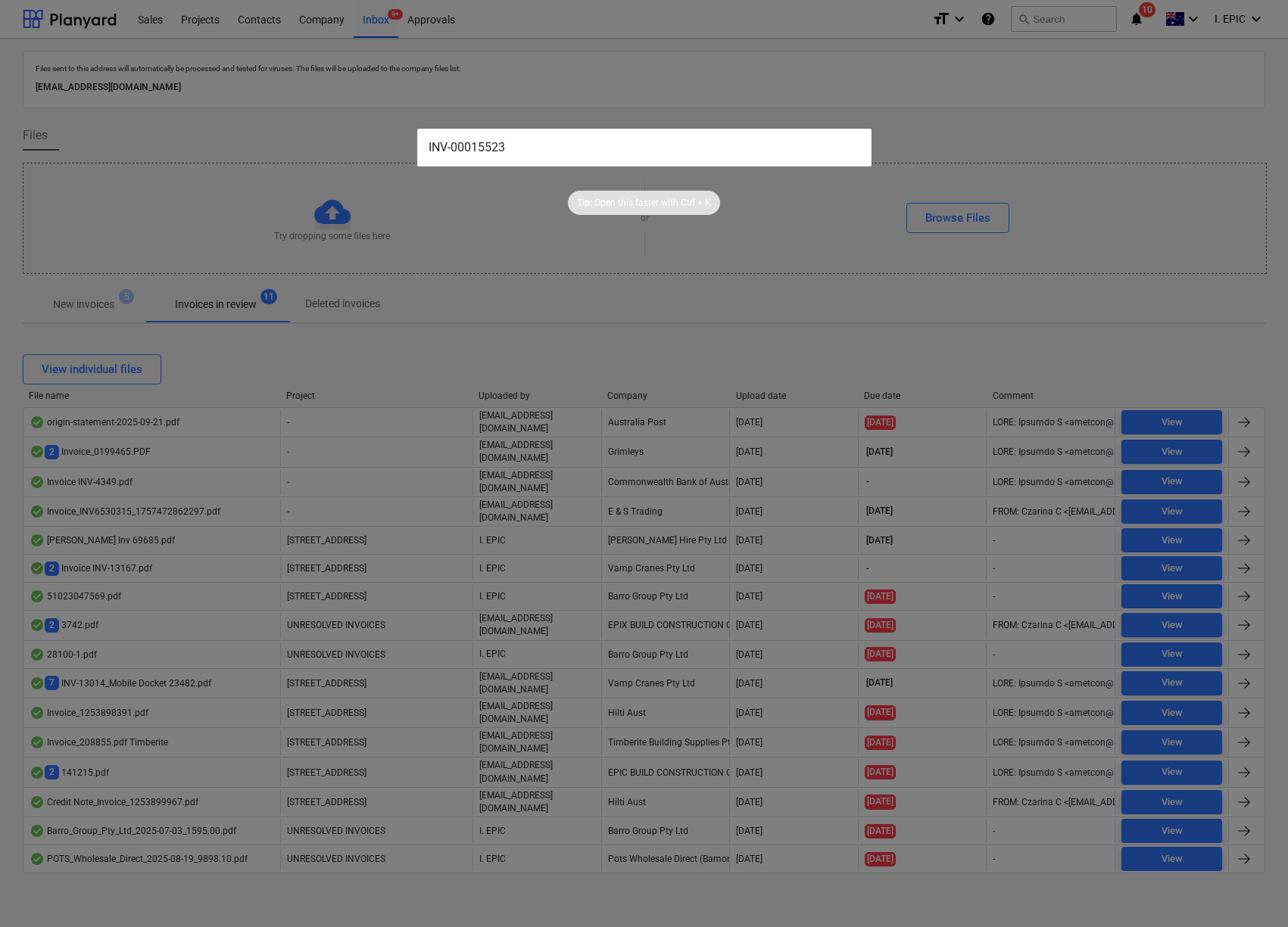
click at [330, 221] on div at bounding box center [644, 464] width 1288 height 927
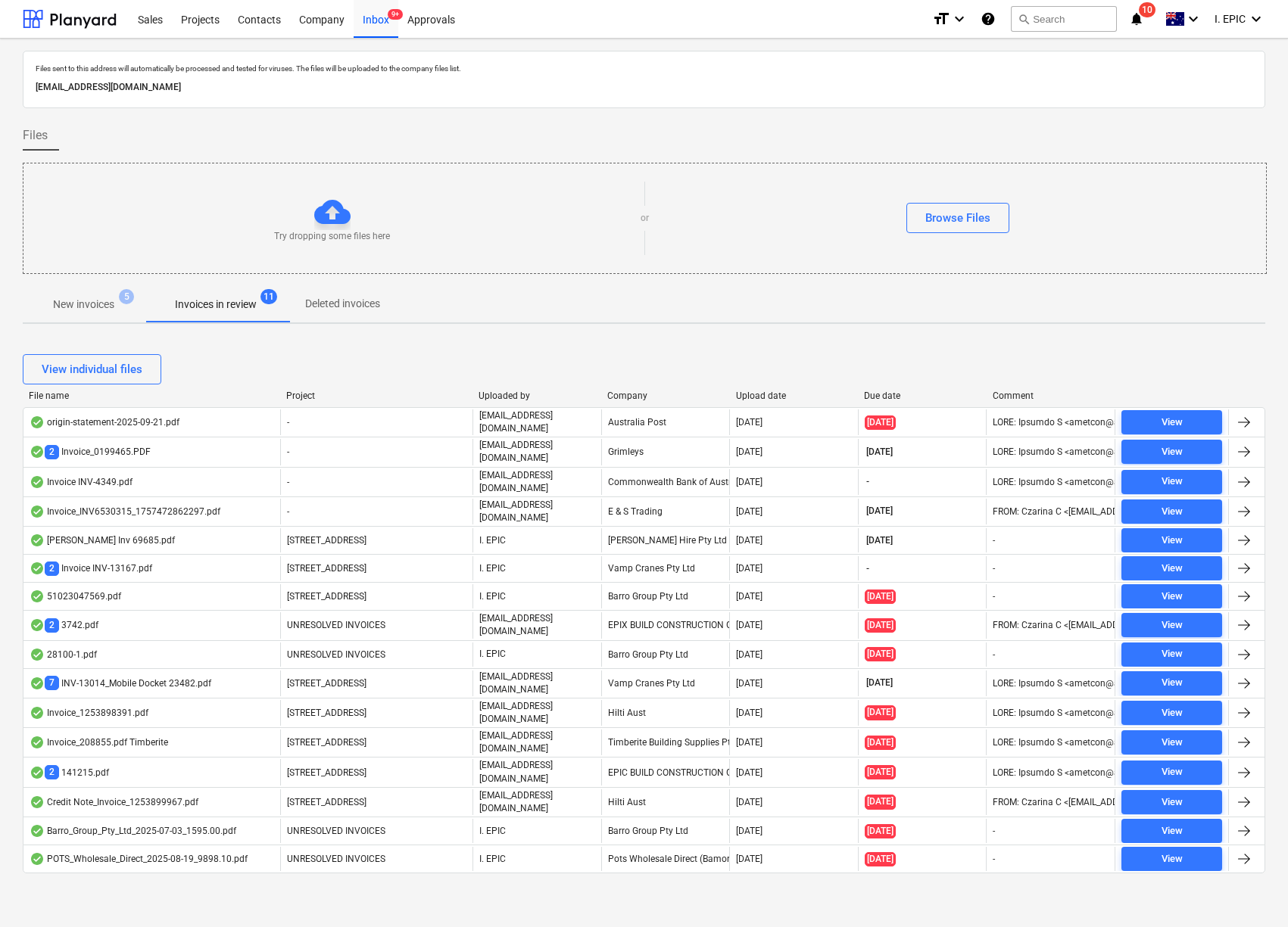
click at [73, 300] on p "New invoices" at bounding box center [84, 304] width 62 height 16
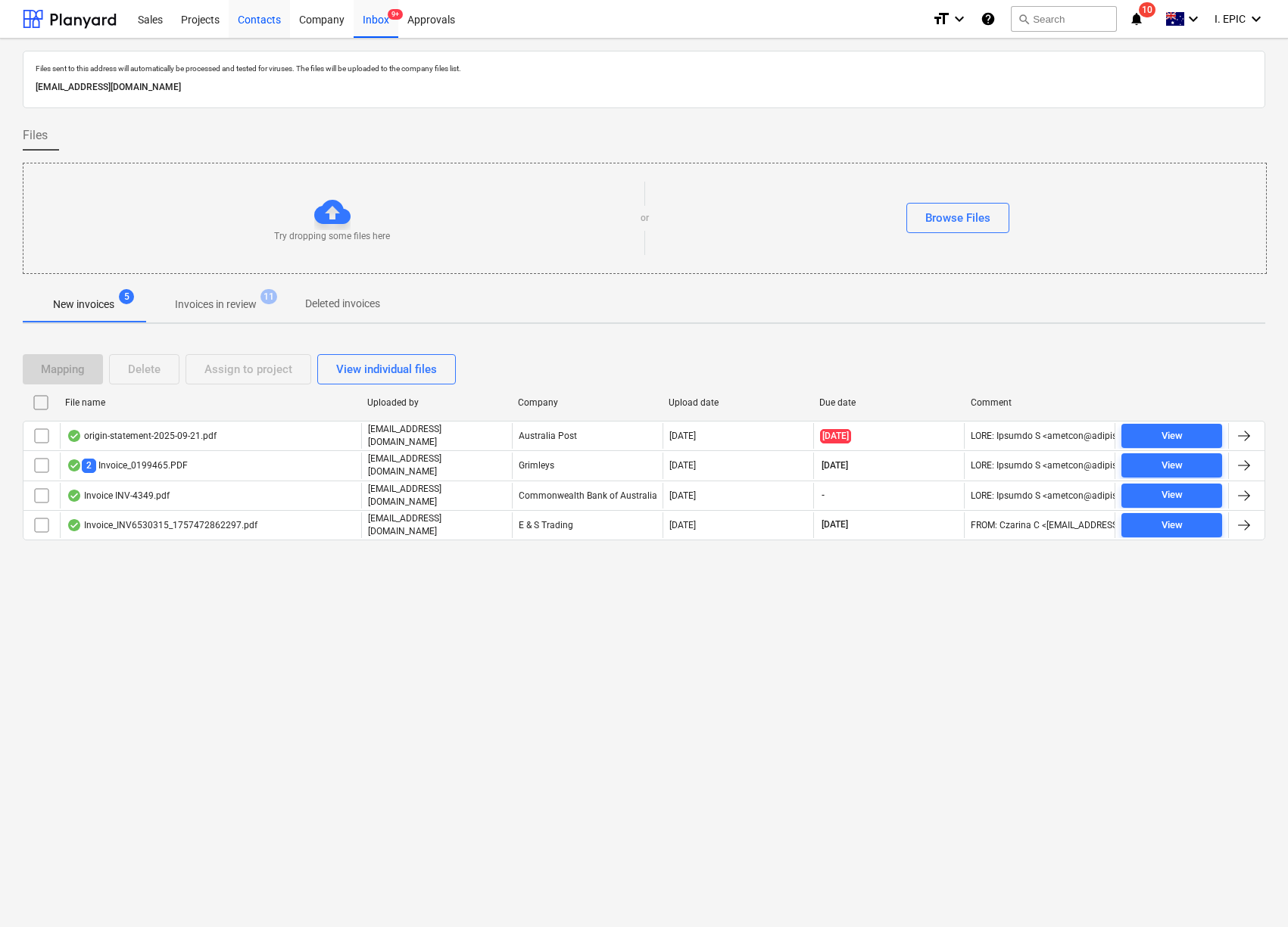
click at [239, 21] on div "Contacts" at bounding box center [259, 18] width 62 height 38
click at [214, 21] on div "Projects" at bounding box center [200, 18] width 56 height 38
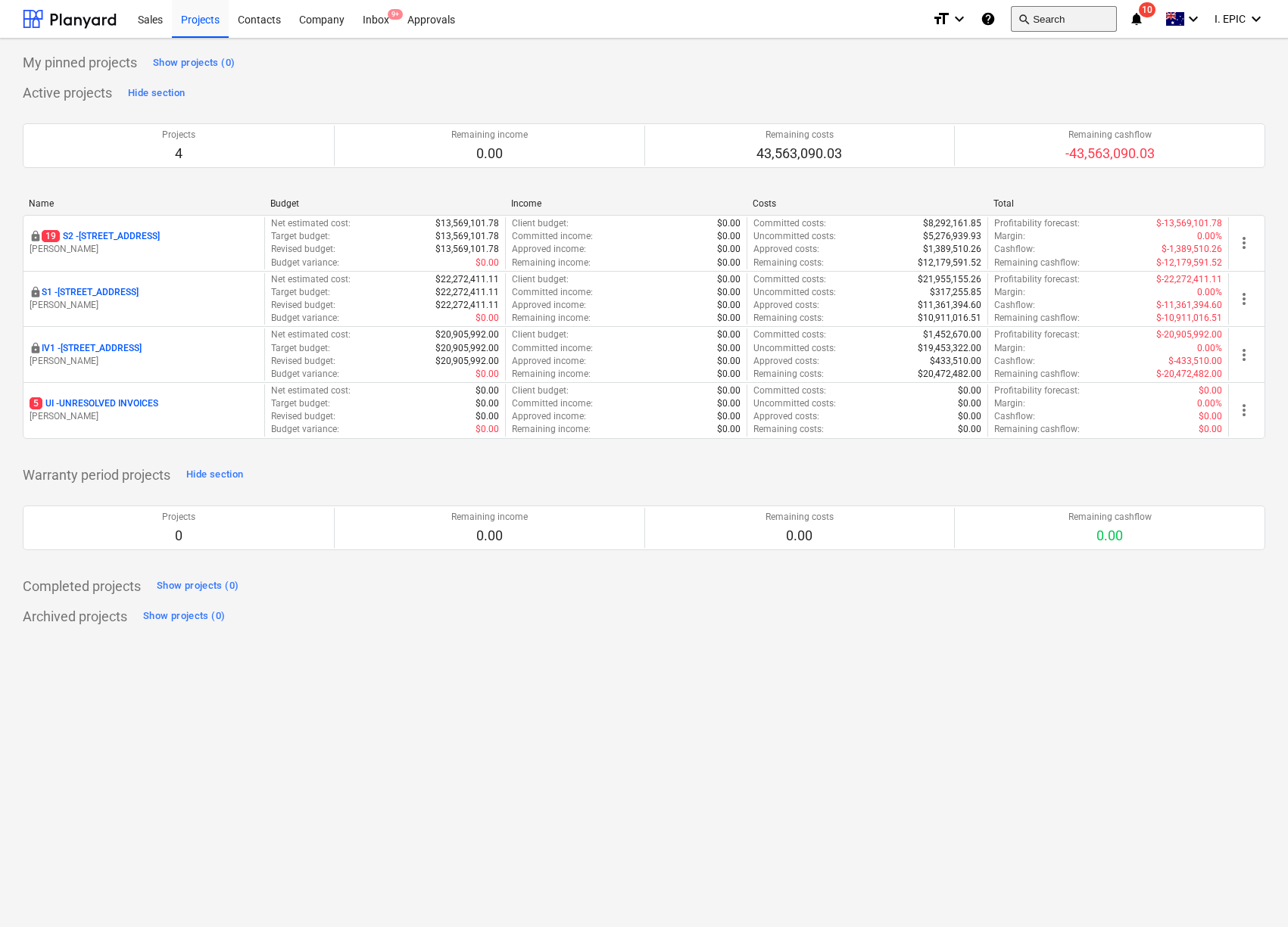
click at [1063, 21] on button "search Search" at bounding box center [1064, 19] width 106 height 26
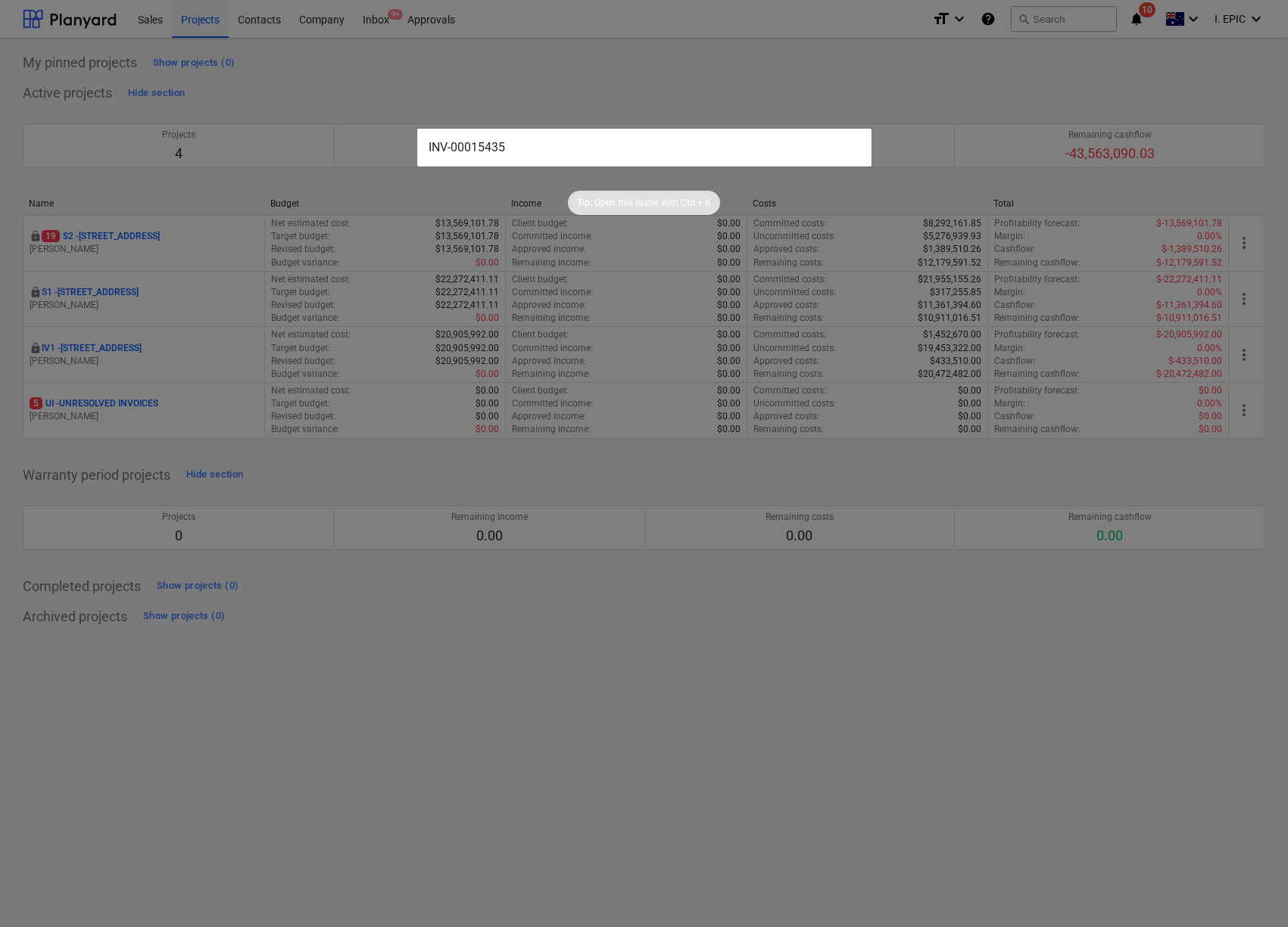
click at [511, 135] on input "INV-00015435" at bounding box center [644, 147] width 454 height 38
drag, startPoint x: 505, startPoint y: 142, endPoint x: 289, endPoint y: 139, distance: 216.0
click at [289, 139] on div "INV-00015435 Tip: Open this faster with Ctrl + K" at bounding box center [644, 464] width 1288 height 927
paste input "539"
drag, startPoint x: 373, startPoint y: 144, endPoint x: 340, endPoint y: 143, distance: 33.0
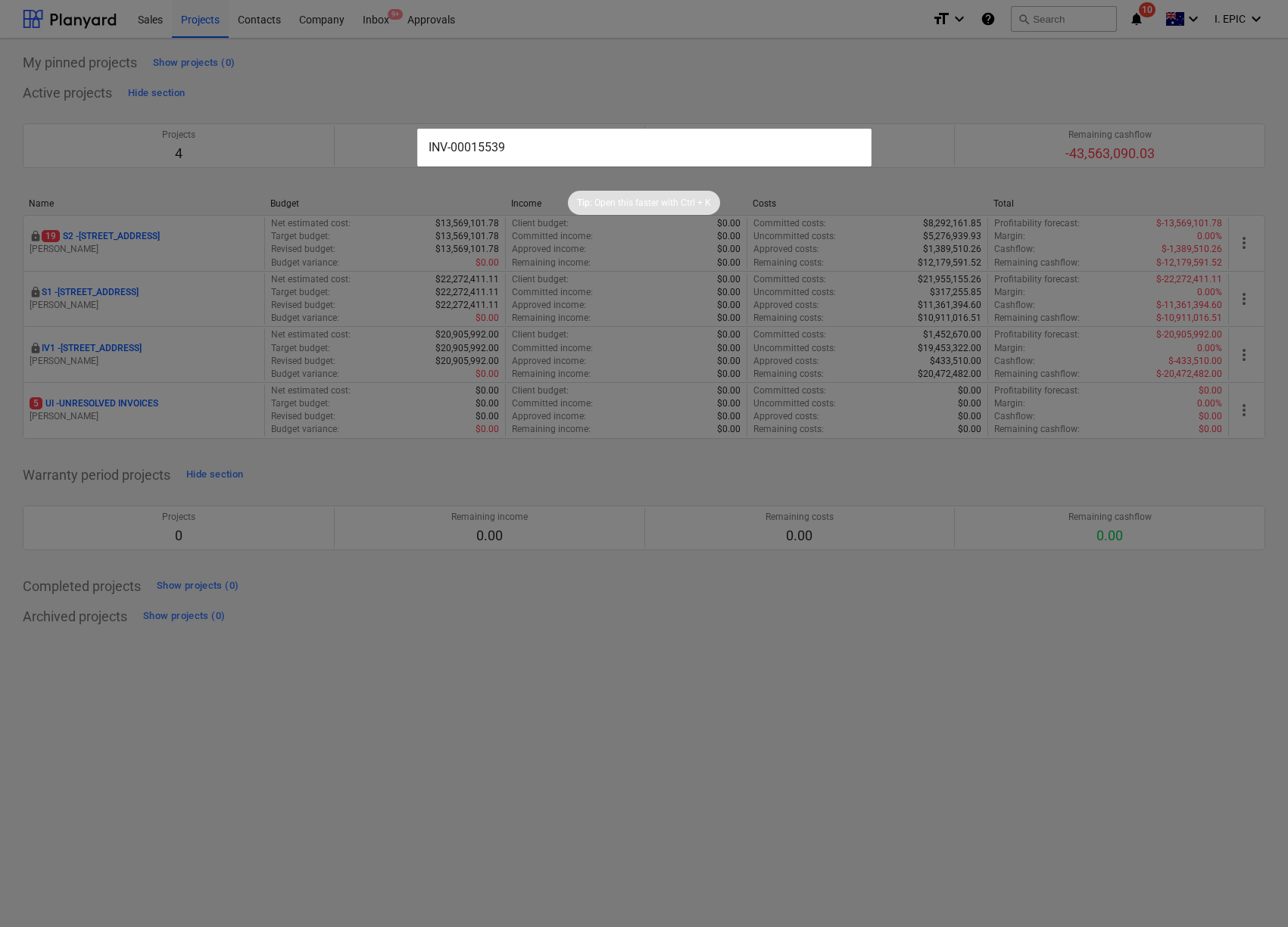
click at [340, 143] on div "INV-00015539 Tip: Open this faster with Ctrl + K" at bounding box center [644, 464] width 1288 height 927
paste input "23"
type input "INV-00015523"
click at [419, 514] on div at bounding box center [644, 464] width 1288 height 927
